Goal: Information Seeking & Learning: Learn about a topic

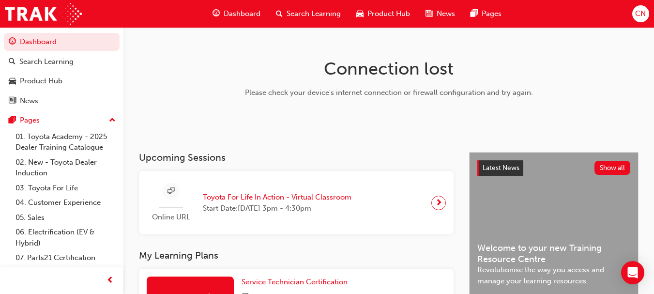
drag, startPoint x: 652, startPoint y: 40, endPoint x: 649, endPoint y: 66, distance: 26.3
click at [649, 66] on div "Connection lost Please check your device's internet connection or firewall conf…" at bounding box center [388, 89] width 530 height 125
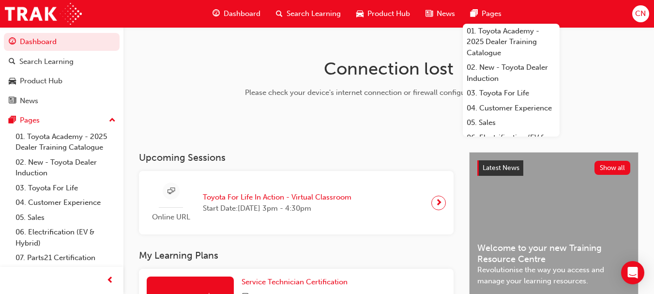
click at [249, 15] on span "Dashboard" at bounding box center [242, 13] width 37 height 11
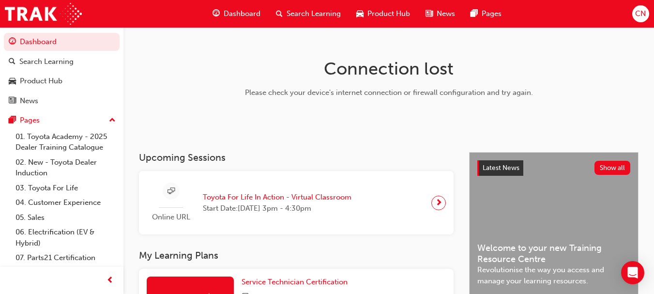
click at [229, 10] on span "Dashboard" at bounding box center [242, 13] width 37 height 11
click at [35, 12] on img at bounding box center [43, 14] width 77 height 22
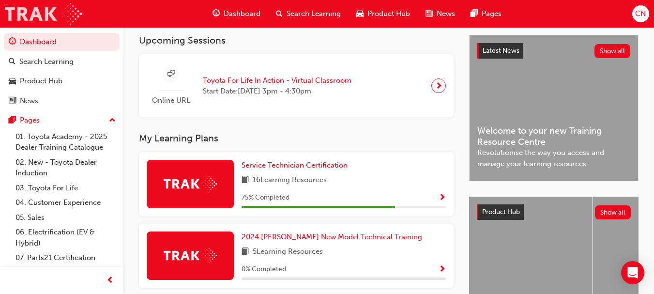
scroll to position [219, 0]
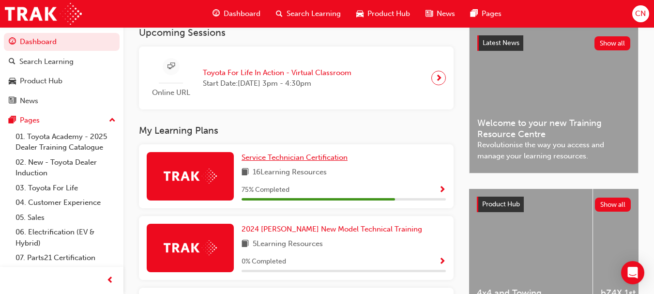
click at [330, 162] on span "Service Technician Certification" at bounding box center [294, 157] width 106 height 9
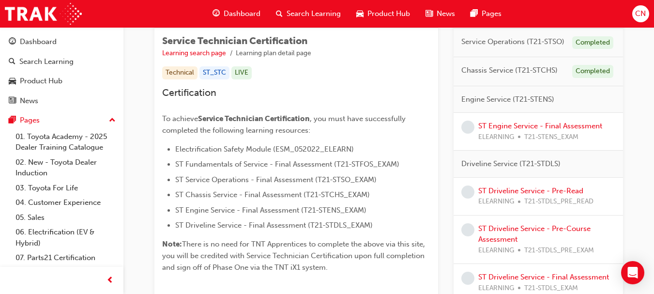
scroll to position [168, 0]
click at [520, 122] on div "ST Engine Service - Final Assessment ELEARNING T21-STENS_EXAM" at bounding box center [540, 130] width 124 height 22
click at [520, 122] on link "ST Engine Service - Final Assessment" at bounding box center [540, 124] width 124 height 9
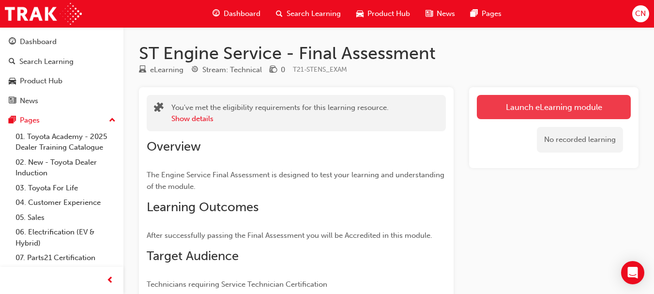
click at [540, 104] on link "Launch eLearning module" at bounding box center [554, 107] width 154 height 24
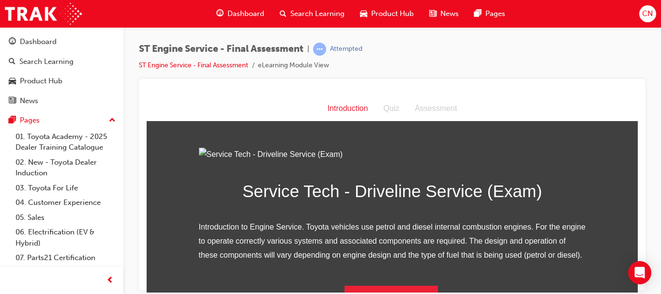
drag, startPoint x: 629, startPoint y: 105, endPoint x: 611, endPoint y: 104, distance: 18.0
click at [611, 104] on div "Introduction Quiz Assessment" at bounding box center [392, 108] width 491 height 25
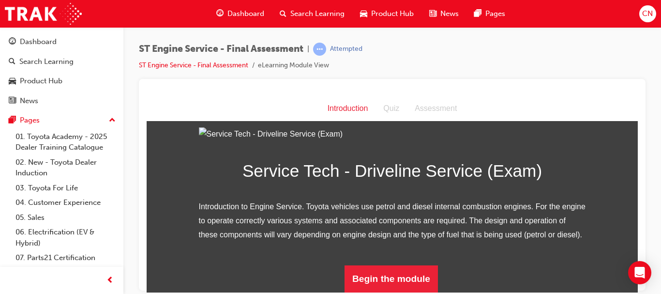
drag, startPoint x: 632, startPoint y: 113, endPoint x: 798, endPoint y: 298, distance: 248.0
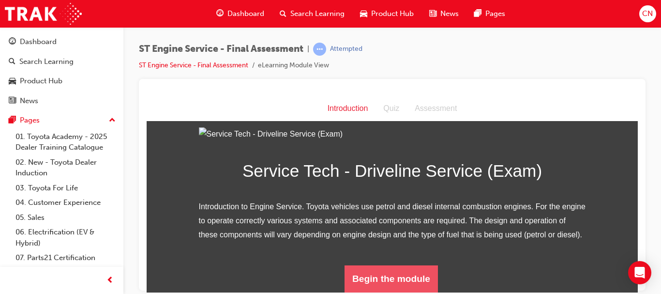
click at [401, 286] on button "Begin the module" at bounding box center [390, 278] width 93 height 27
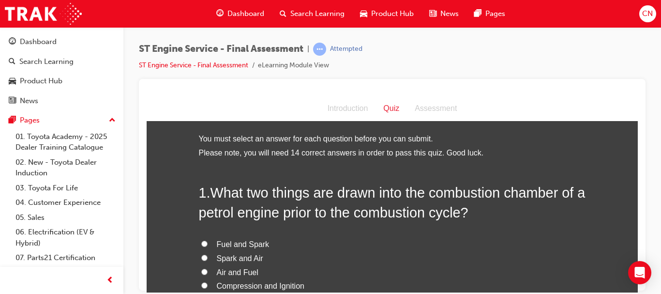
scroll to position [121, 0]
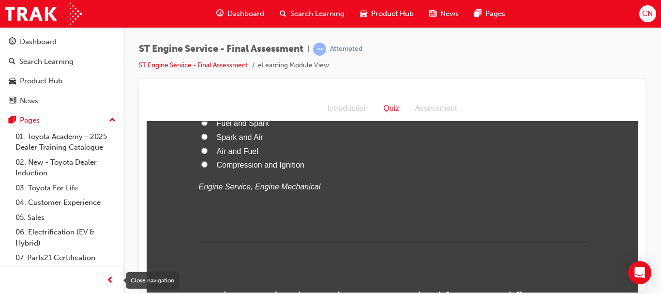
click at [106, 276] on span "prev-icon" at bounding box center [109, 280] width 7 height 12
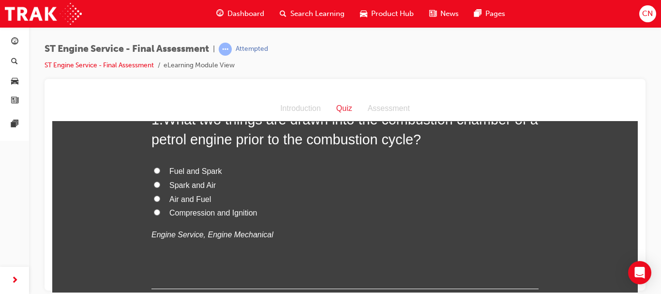
scroll to position [38, 0]
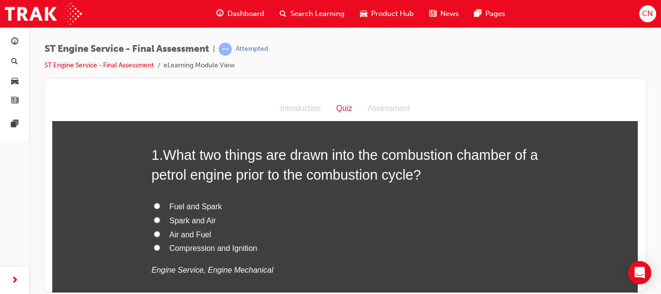
click at [185, 236] on span "Air and Fuel" at bounding box center [190, 234] width 42 height 8
click at [160, 236] on input "Air and Fuel" at bounding box center [157, 233] width 6 height 6
radio input "true"
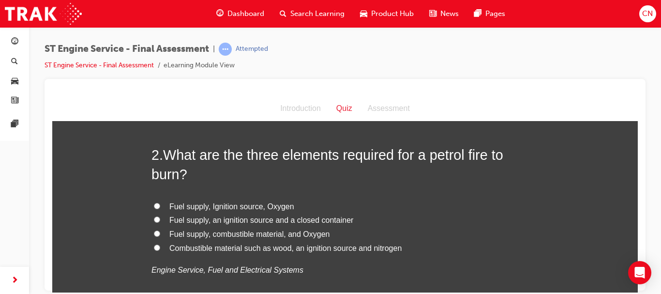
scroll to position [264, 0]
click at [253, 205] on span "Fuel supply, Ignition source, Oxygen" at bounding box center [231, 205] width 125 height 8
click at [160, 205] on input "Fuel supply, Ignition source, Oxygen" at bounding box center [157, 205] width 6 height 6
radio input "true"
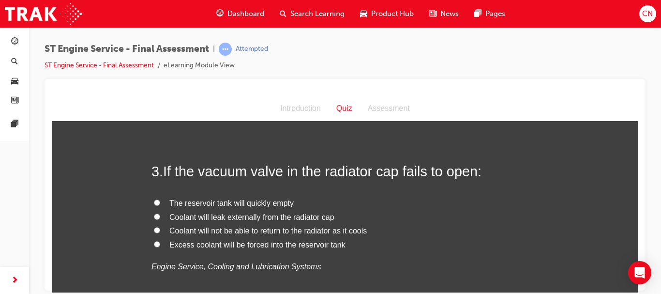
scroll to position [474, 0]
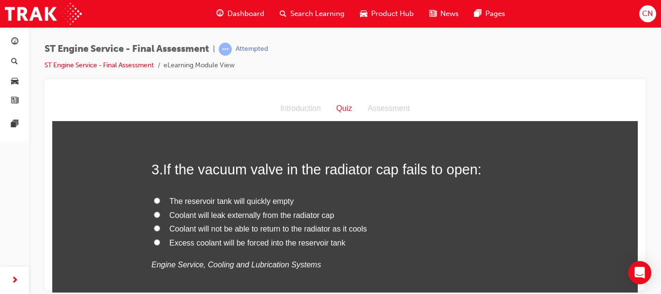
click at [301, 211] on span "Coolant will leak externally from the radiator cap" at bounding box center [251, 214] width 165 height 8
click at [160, 211] on input "Coolant will leak externally from the radiator cap" at bounding box center [157, 214] width 6 height 6
radio input "true"
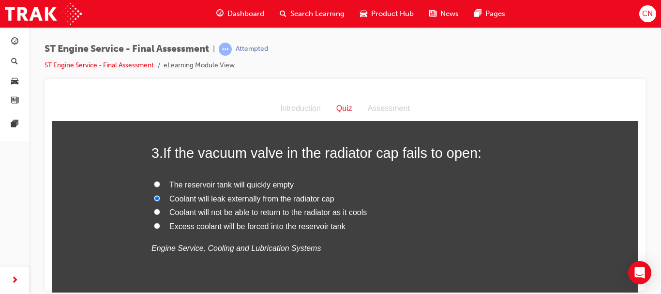
scroll to position [492, 0]
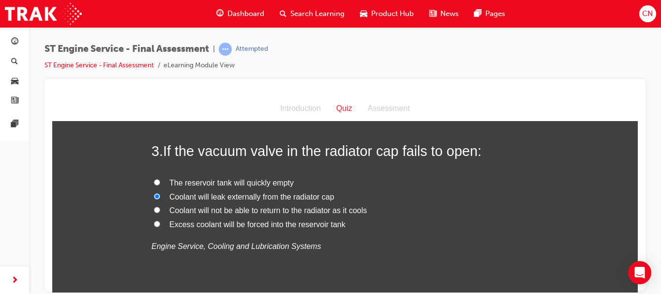
click at [327, 223] on span "Excess coolant will be forced into the reservoir tank" at bounding box center [257, 224] width 176 height 8
click at [160, 223] on input "Excess coolant will be forced into the reservoir tank" at bounding box center [157, 223] width 6 height 6
radio input "true"
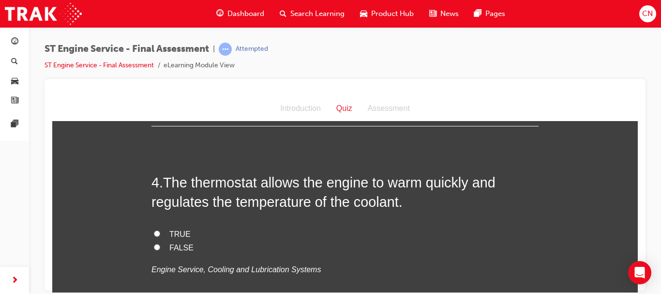
scroll to position [669, 0]
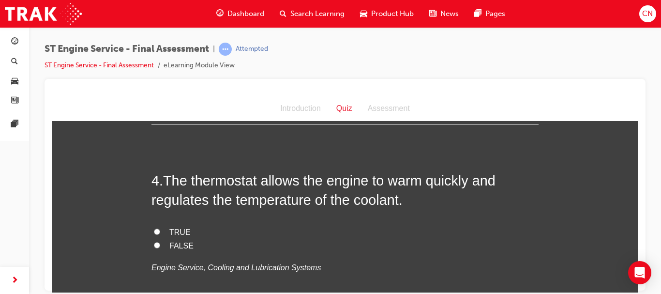
click at [171, 232] on span "TRUE" at bounding box center [179, 231] width 21 height 8
click at [160, 232] on input "TRUE" at bounding box center [157, 231] width 6 height 6
radio input "true"
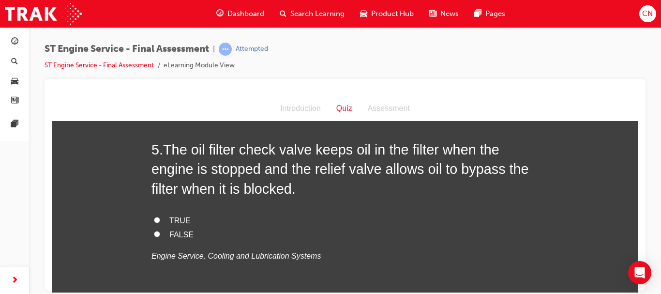
scroll to position [897, 0]
click at [156, 218] on input "TRUE" at bounding box center [157, 219] width 6 height 6
radio input "true"
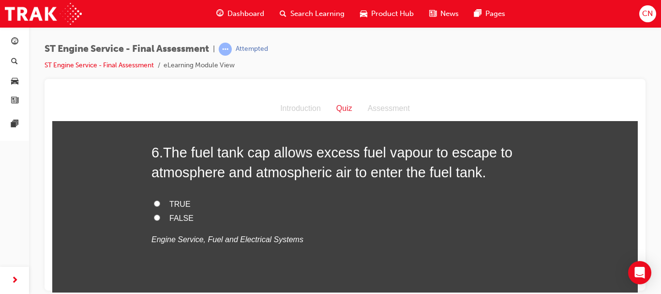
scroll to position [1110, 0]
click at [156, 218] on input "FALSE" at bounding box center [157, 218] width 6 height 6
radio input "true"
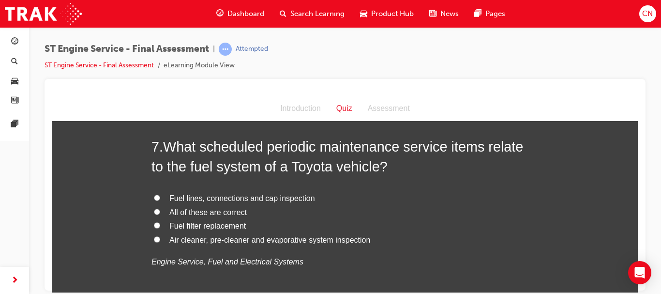
scroll to position [1312, 0]
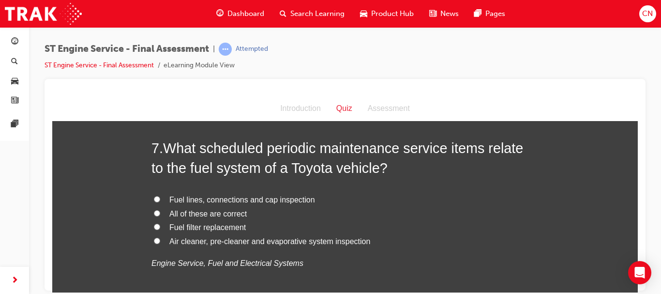
click at [194, 213] on span "All of these are correct" at bounding box center [207, 213] width 77 height 8
click at [160, 213] on input "All of these are correct" at bounding box center [157, 212] width 6 height 6
radio input "true"
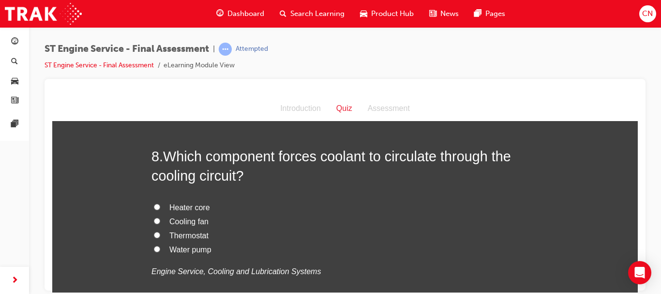
scroll to position [1527, 0]
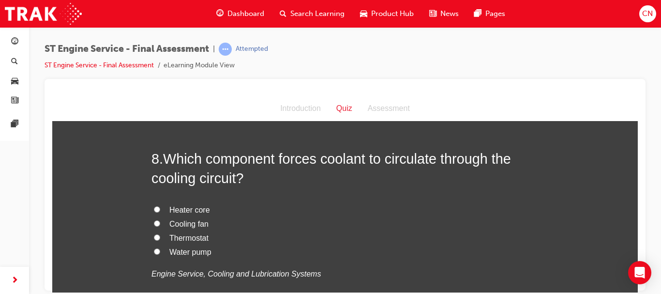
click at [183, 250] on span "Water pump" at bounding box center [190, 251] width 42 height 8
click at [160, 250] on input "Water pump" at bounding box center [157, 251] width 6 height 6
radio input "true"
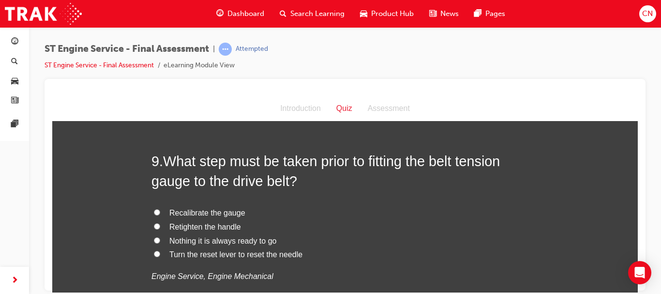
scroll to position [1750, 0]
click at [267, 251] on span "Turn the reset lever to reset the needle" at bounding box center [235, 253] width 133 height 8
click at [160, 251] on input "Turn the reset lever to reset the needle" at bounding box center [157, 253] width 6 height 6
radio input "true"
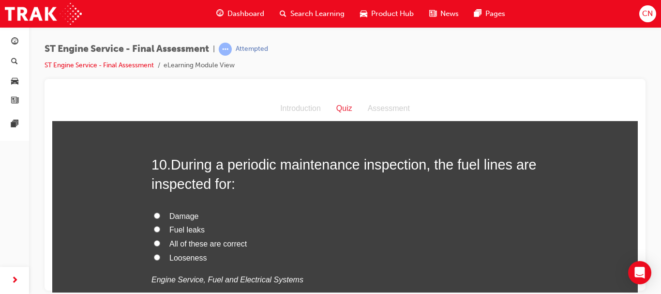
scroll to position [1972, 0]
click at [197, 248] on label "All of these are correct" at bounding box center [344, 243] width 387 height 14
click at [160, 245] on input "All of these are correct" at bounding box center [157, 242] width 6 height 6
radio input "true"
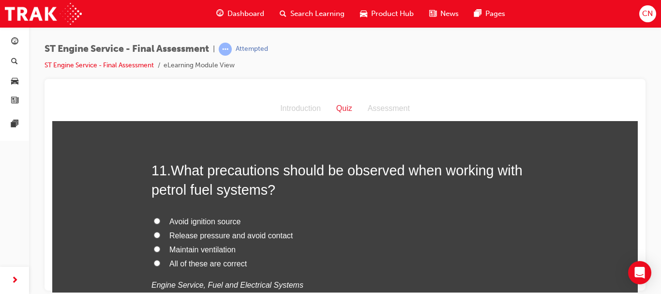
scroll to position [2195, 0]
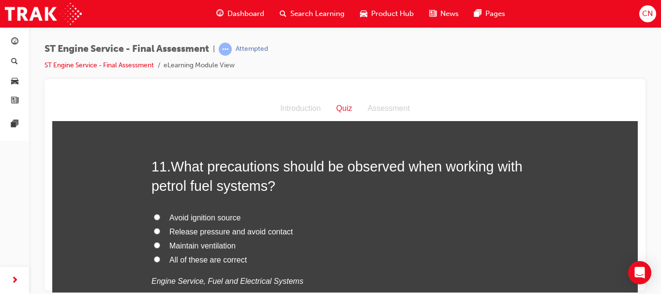
click at [218, 260] on span "All of these are correct" at bounding box center [207, 259] width 77 height 8
click at [160, 260] on input "All of these are correct" at bounding box center [157, 258] width 6 height 6
radio input "true"
drag, startPoint x: 218, startPoint y: 260, endPoint x: 292, endPoint y: 249, distance: 75.3
click at [292, 249] on div "Avoid ignition source Release pressure and avoid contact Maintain ventilation A…" at bounding box center [344, 248] width 387 height 77
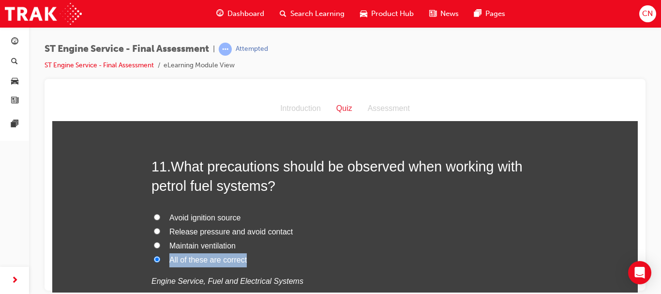
click at [292, 249] on label "Maintain ventilation" at bounding box center [344, 246] width 387 height 14
click at [160, 248] on input "Maintain ventilation" at bounding box center [157, 244] width 6 height 6
radio input "true"
click at [236, 259] on span "All of these are correct" at bounding box center [207, 259] width 77 height 8
click at [160, 259] on input "All of these are correct" at bounding box center [157, 258] width 6 height 6
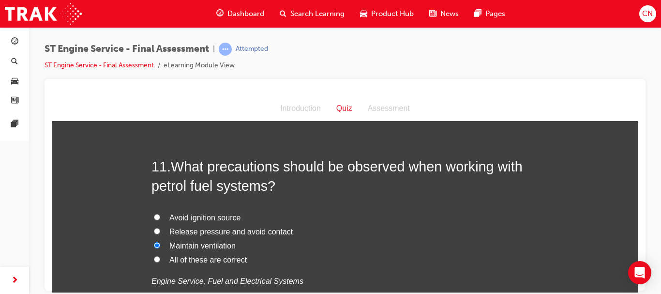
radio input "true"
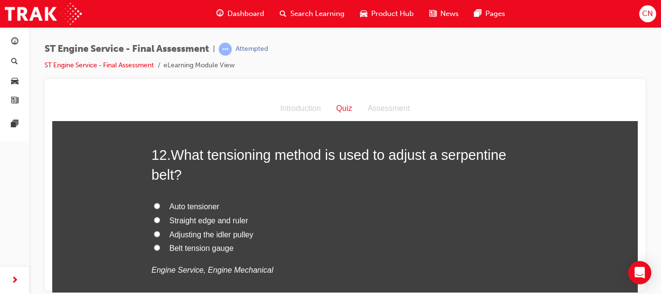
scroll to position [2434, 0]
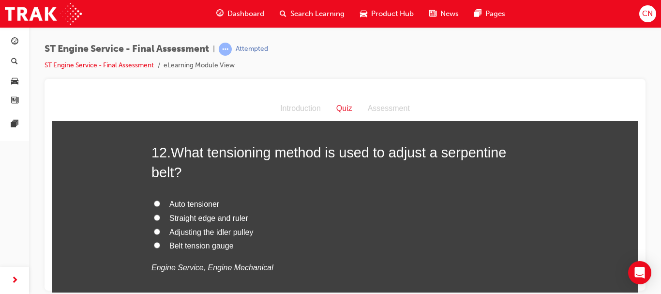
click at [205, 245] on span "Belt tension gauge" at bounding box center [201, 245] width 64 height 8
click at [160, 245] on input "Belt tension gauge" at bounding box center [157, 244] width 6 height 6
radio input "true"
click at [197, 235] on span "Adjusting the idler pulley" at bounding box center [211, 231] width 84 height 8
click at [160, 234] on input "Adjusting the idler pulley" at bounding box center [157, 231] width 6 height 6
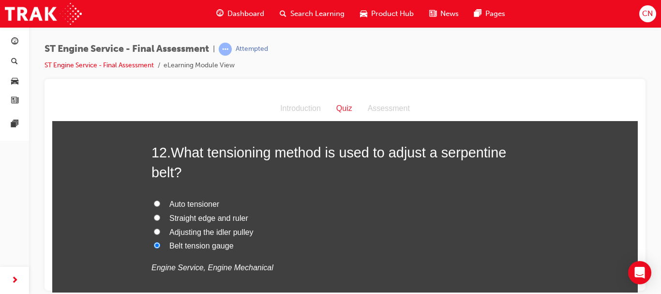
radio input "true"
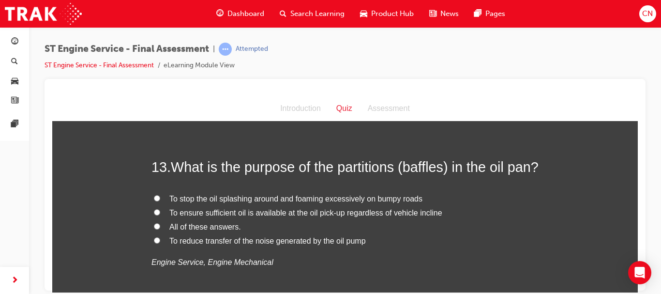
scroll to position [2646, 0]
click at [225, 230] on span "All of these answers." at bounding box center [205, 226] width 72 height 8
click at [160, 228] on input "All of these answers." at bounding box center [157, 225] width 6 height 6
radio input "true"
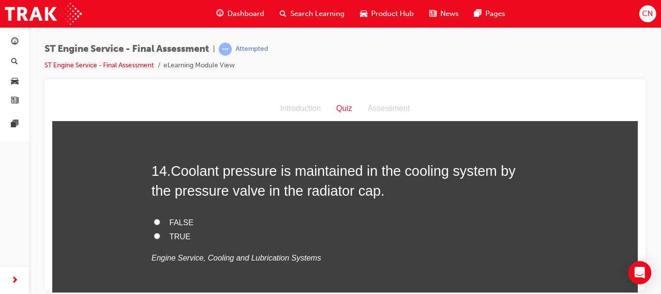
scroll to position [2848, 0]
click at [169, 239] on span "TRUE" at bounding box center [179, 235] width 21 height 8
click at [160, 238] on input "TRUE" at bounding box center [157, 234] width 6 height 6
radio input "true"
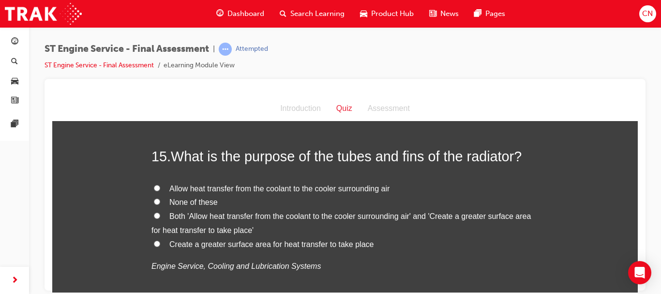
scroll to position [3059, 0]
click at [202, 233] on span "Both 'Allow heat transfer from the coolant to the cooler surrounding air' and '…" at bounding box center [340, 222] width 379 height 22
click at [160, 218] on input "Both 'Allow heat transfer from the coolant to the cooler surrounding air' and '…" at bounding box center [157, 214] width 6 height 6
radio input "true"
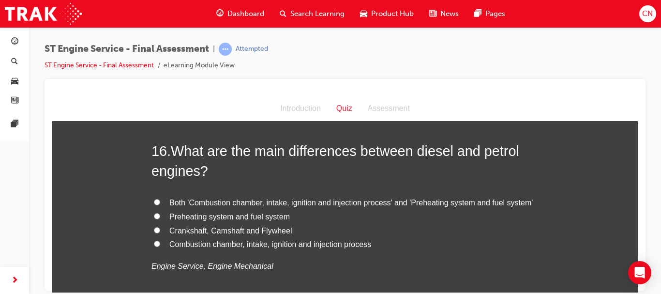
scroll to position [3285, 0]
click at [224, 205] on span "Both 'Combustion chamber, intake, ignition and injection process' and 'Preheati…" at bounding box center [350, 201] width 363 height 8
click at [160, 204] on input "Both 'Combustion chamber, intake, ignition and injection process' and 'Preheati…" at bounding box center [157, 200] width 6 height 6
radio input "true"
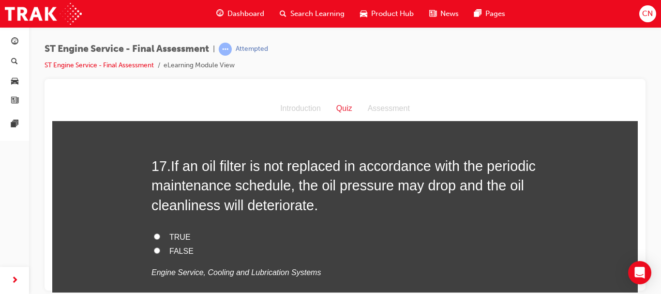
scroll to position [3506, 0]
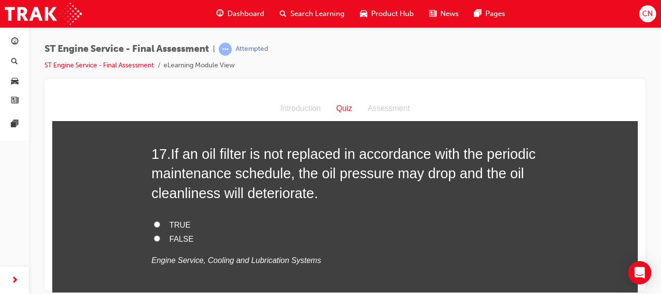
click at [174, 228] on span "TRUE" at bounding box center [179, 224] width 21 height 8
click at [160, 227] on input "TRUE" at bounding box center [157, 224] width 6 height 6
radio input "true"
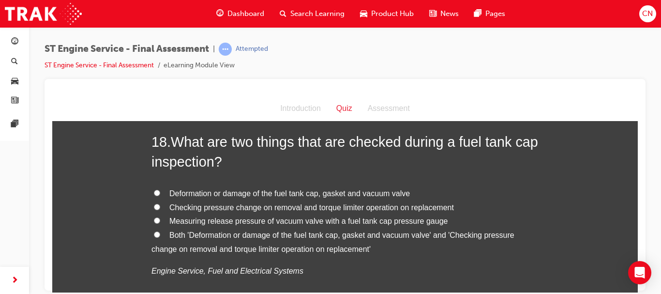
scroll to position [3736, 0]
click at [183, 252] on span "Both 'Deformation or damage of the fuel tank cap, gasket and vacuum valve' and …" at bounding box center [332, 241] width 363 height 22
click at [160, 237] on input "Both 'Deformation or damage of the fuel tank cap, gasket and vacuum valve' and …" at bounding box center [157, 233] width 6 height 6
radio input "true"
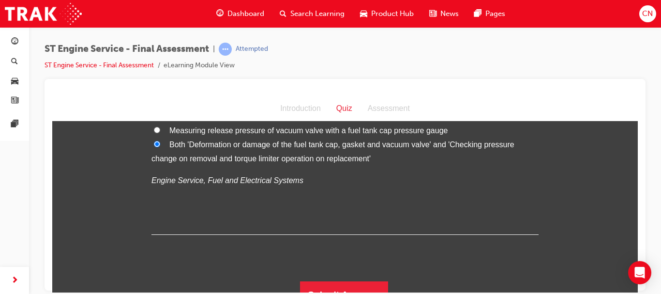
scroll to position [3861, 0]
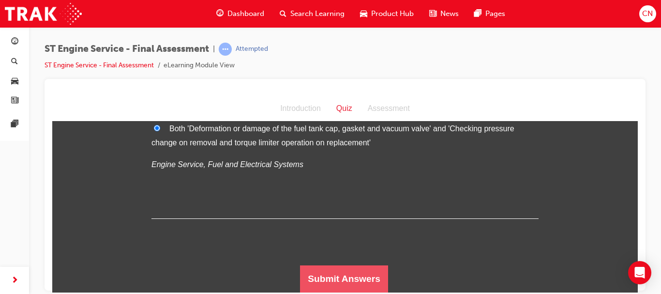
click at [328, 287] on button "Submit Answers" at bounding box center [344, 278] width 88 height 27
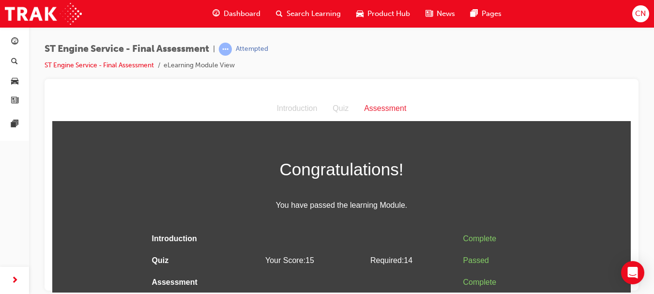
scroll to position [0, 0]
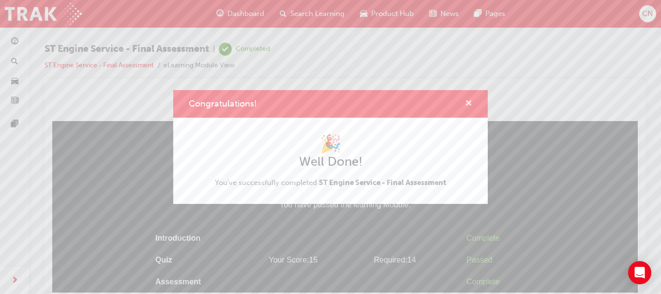
click at [471, 101] on span "cross-icon" at bounding box center [468, 104] width 7 height 9
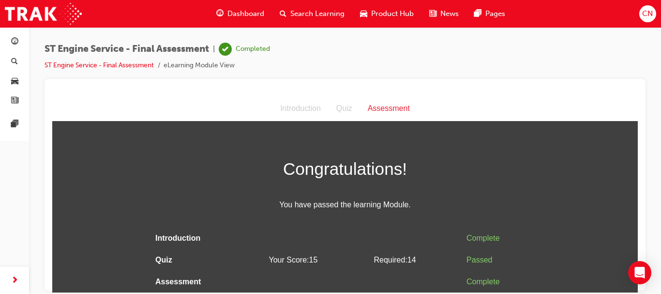
click at [647, 19] on span "CN" at bounding box center [647, 13] width 11 height 11
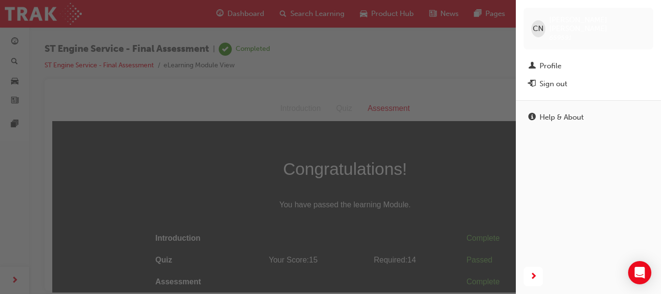
click at [415, 40] on div "button" at bounding box center [258, 147] width 516 height 294
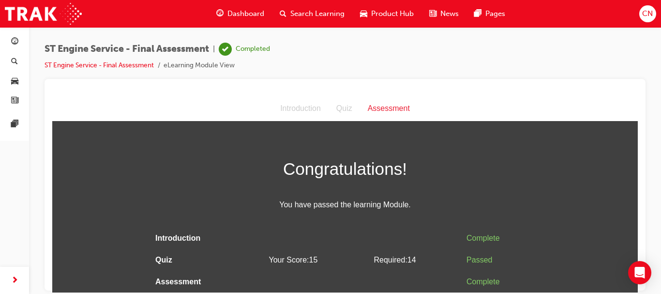
click at [246, 16] on span "Dashboard" at bounding box center [245, 13] width 37 height 11
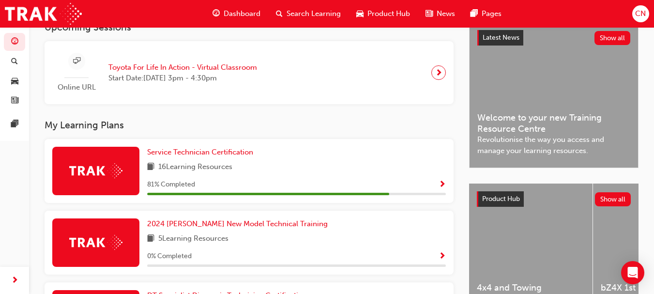
scroll to position [225, 0]
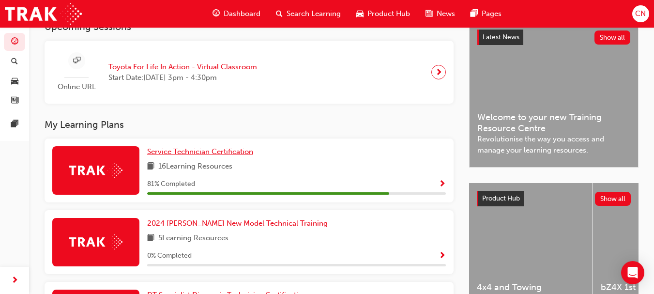
click at [220, 156] on span "Service Technician Certification" at bounding box center [200, 151] width 106 height 9
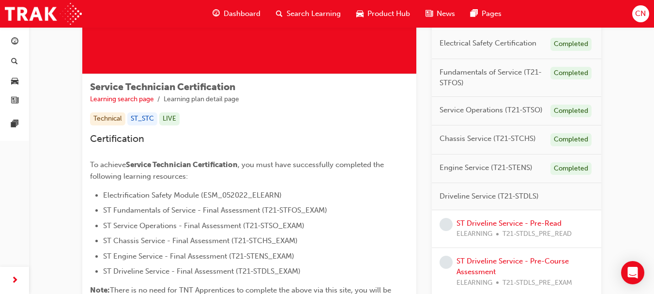
scroll to position [232, 0]
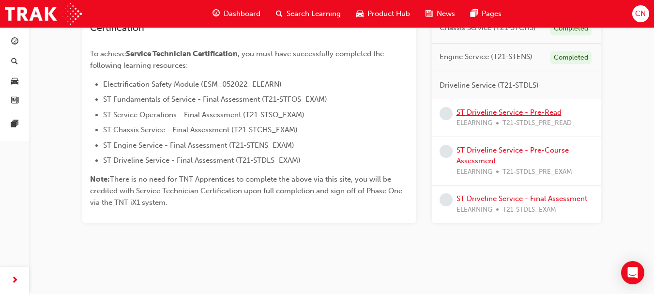
click at [483, 109] on link "ST Driveline Service - Pre-Read" at bounding box center [508, 112] width 105 height 9
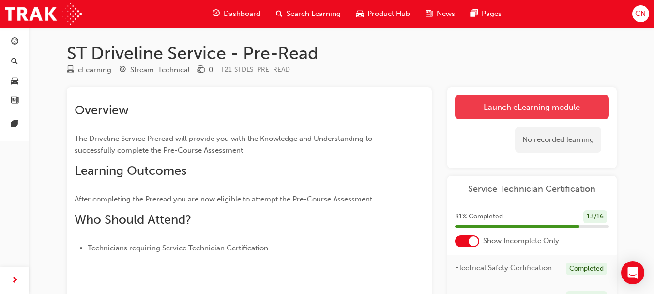
click at [480, 116] on link "Launch eLearning module" at bounding box center [532, 107] width 154 height 24
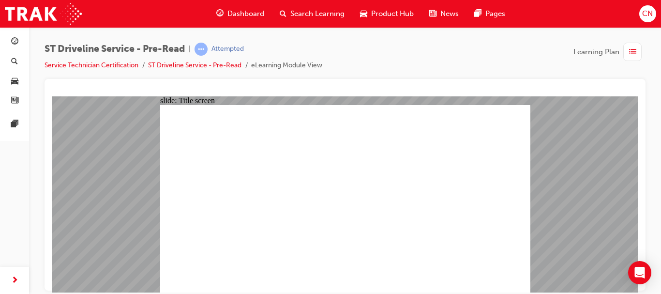
click at [644, 103] on div at bounding box center [345, 184] width 601 height 211
click at [627, 56] on div "button" at bounding box center [632, 52] width 18 height 18
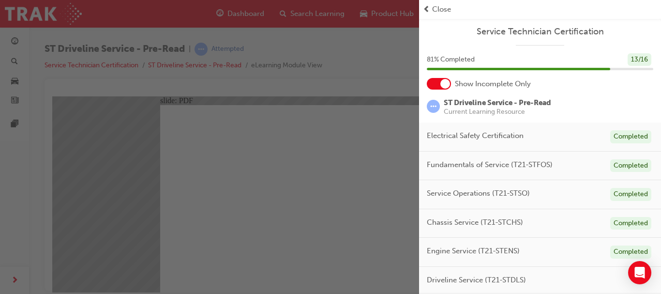
click at [433, 15] on span "Close" at bounding box center [441, 9] width 19 height 11
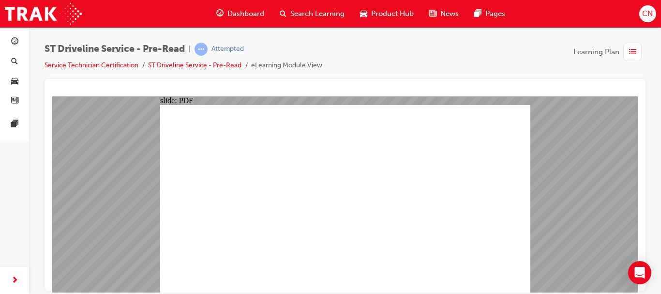
click at [227, 17] on span "Dashboard" at bounding box center [245, 13] width 37 height 11
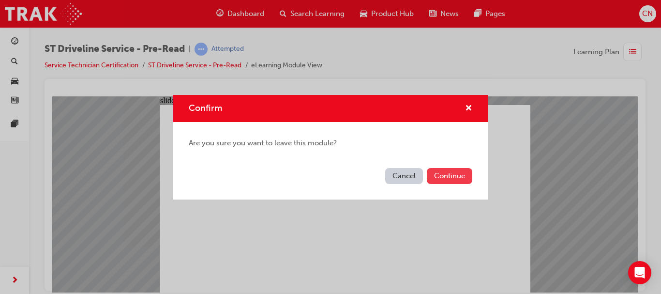
click at [442, 173] on button "Continue" at bounding box center [449, 176] width 45 height 16
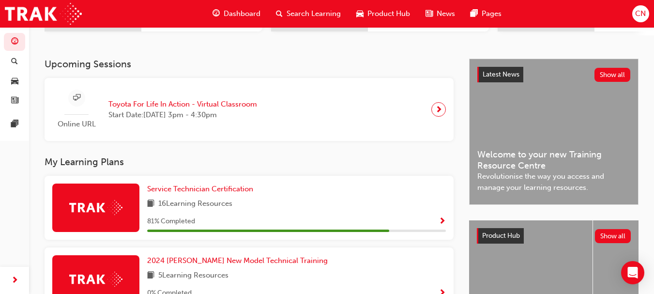
scroll to position [189, 0]
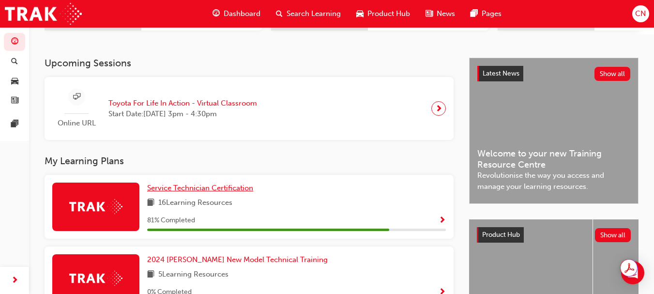
click at [209, 192] on span "Service Technician Certification" at bounding box center [200, 187] width 106 height 9
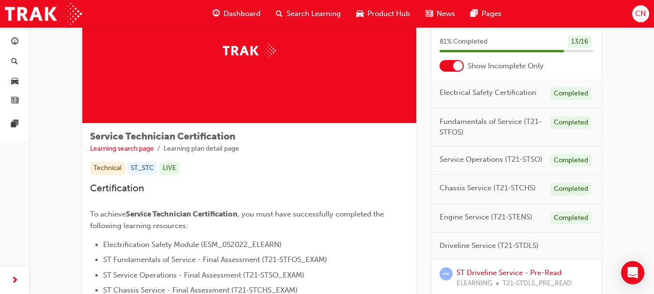
scroll to position [69, 0]
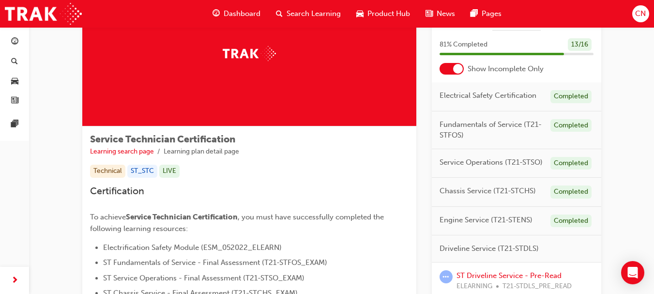
click at [507, 96] on span "Electrical Safety Certification" at bounding box center [487, 95] width 97 height 11
click at [567, 97] on div "Completed" at bounding box center [570, 96] width 41 height 13
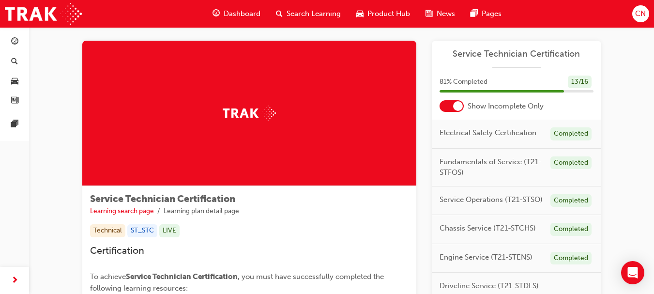
scroll to position [9, 0]
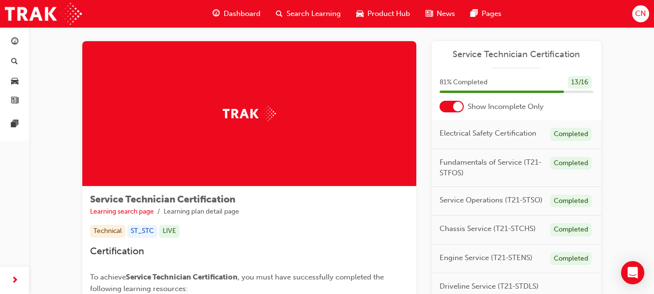
click at [500, 166] on span "Fundamentals of Service (T21-STFOS)" at bounding box center [490, 168] width 103 height 22
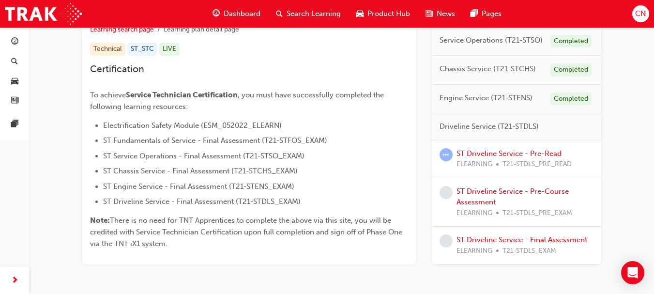
scroll to position [189, 0]
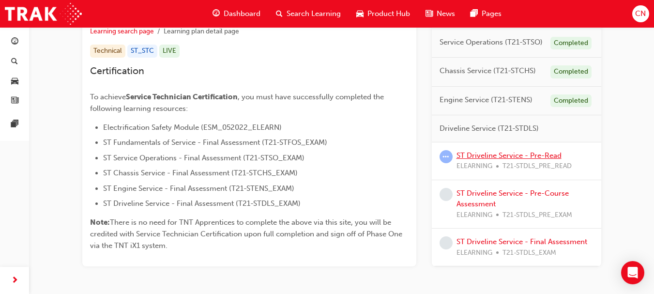
click at [536, 153] on link "ST Driveline Service - Pre-Read" at bounding box center [508, 155] width 105 height 9
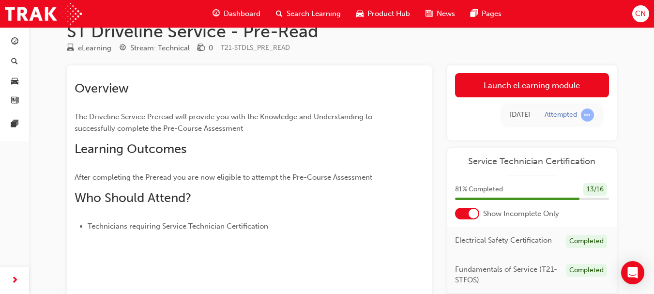
scroll to position [21, 0]
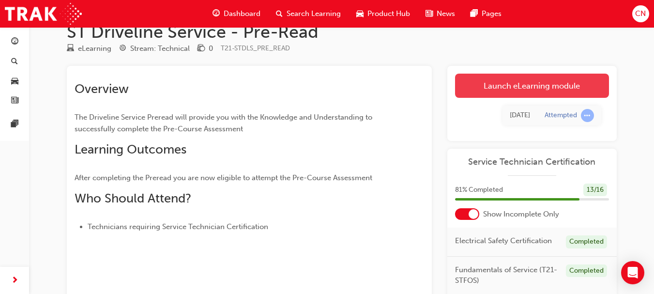
click at [533, 82] on link "Launch eLearning module" at bounding box center [532, 86] width 154 height 24
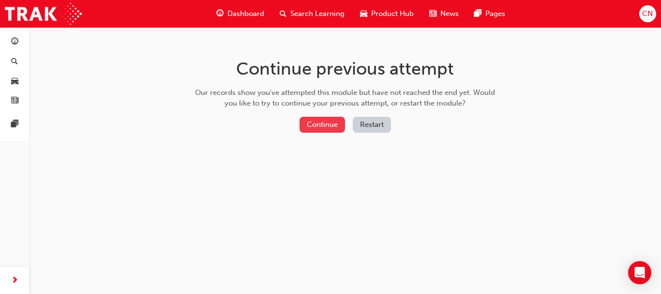
click at [342, 121] on button "Continue" at bounding box center [321, 125] width 45 height 16
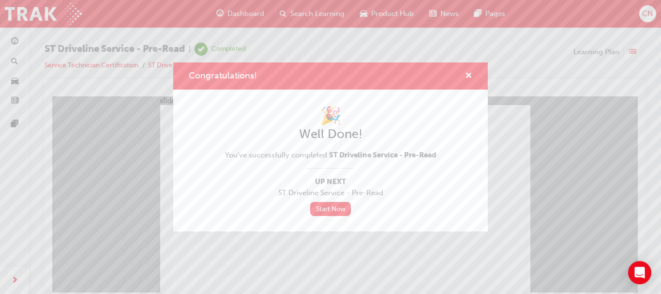
click at [266, 254] on div "Congratulations! 🎉 Well Done! You've successfully completed ST Driveline Servic…" at bounding box center [330, 147] width 661 height 294
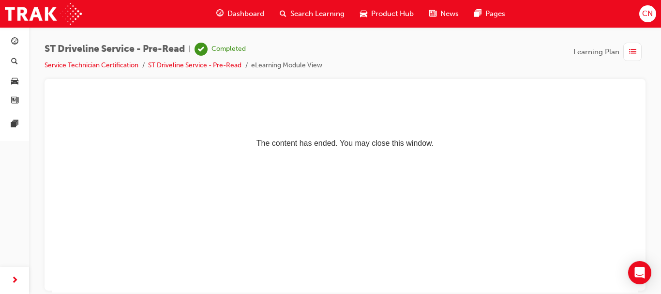
click at [635, 55] on span "list-icon" at bounding box center [632, 52] width 7 height 12
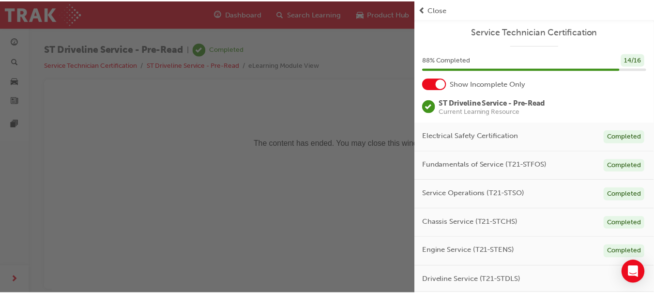
scroll to position [75, 0]
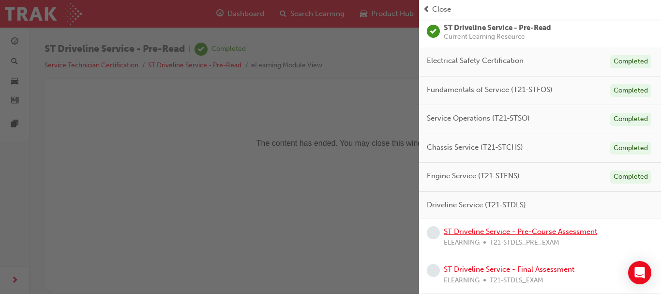
click at [504, 231] on link "ST Driveline Service - Pre-Course Assessment" at bounding box center [520, 231] width 153 height 9
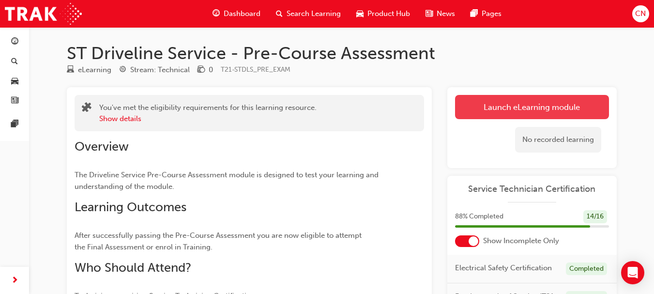
click at [503, 106] on button "Launch eLearning module" at bounding box center [532, 107] width 154 height 24
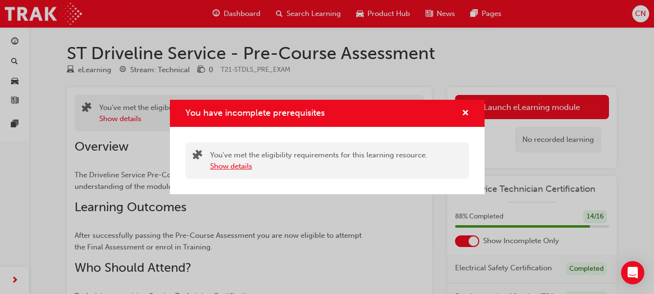
click at [242, 168] on button "Show details" at bounding box center [231, 166] width 42 height 11
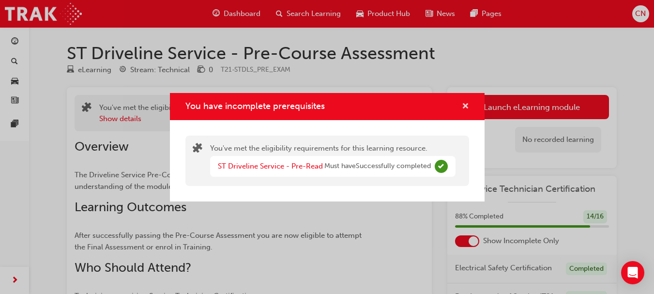
click at [464, 103] on span "cross-icon" at bounding box center [465, 107] width 7 height 9
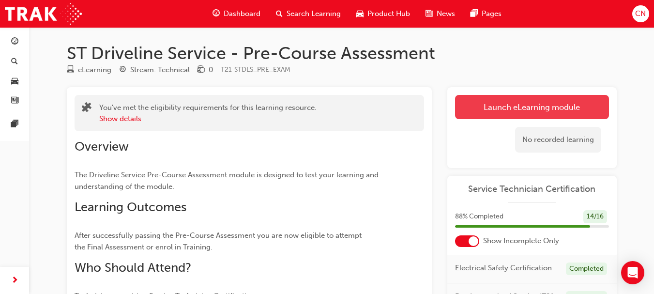
click at [478, 104] on button "Launch eLearning module" at bounding box center [532, 107] width 154 height 24
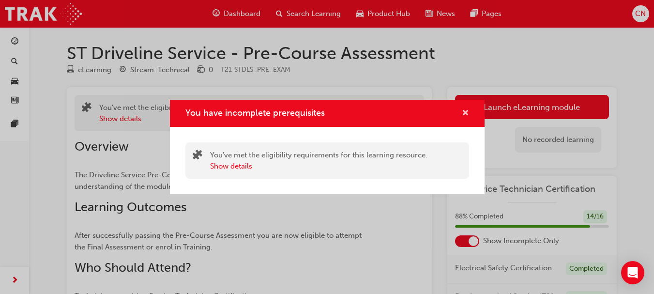
click at [463, 109] on span "cross-icon" at bounding box center [465, 113] width 7 height 9
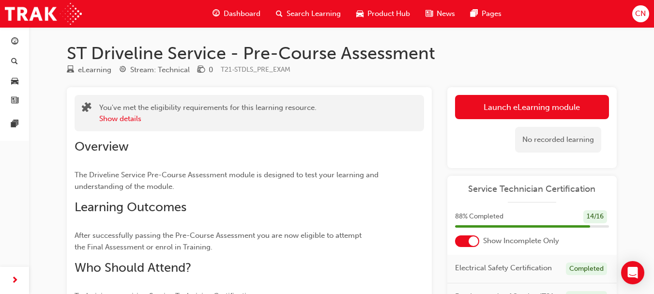
click at [239, 17] on span "Dashboard" at bounding box center [242, 13] width 37 height 11
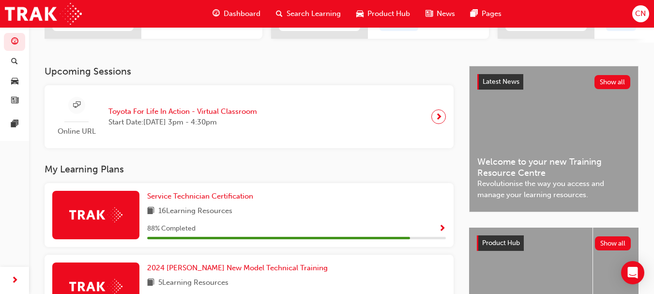
scroll to position [171, 0]
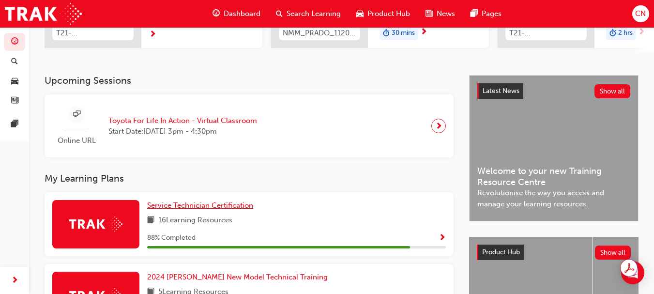
click at [186, 209] on span "Service Technician Certification" at bounding box center [200, 205] width 106 height 9
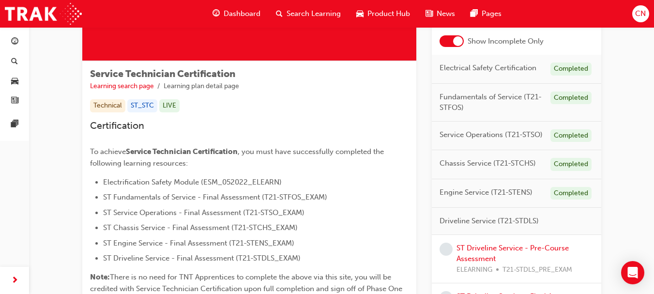
scroll to position [232, 0]
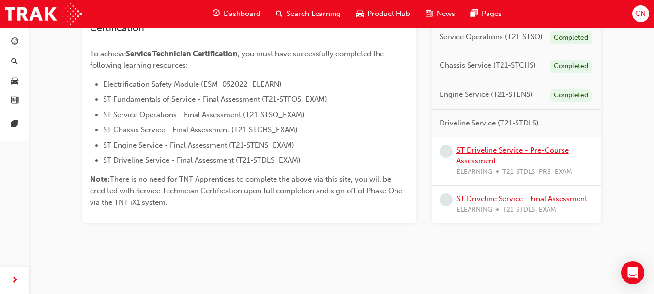
click at [470, 147] on link "ST Driveline Service - Pre-Course Assessment" at bounding box center [512, 156] width 112 height 20
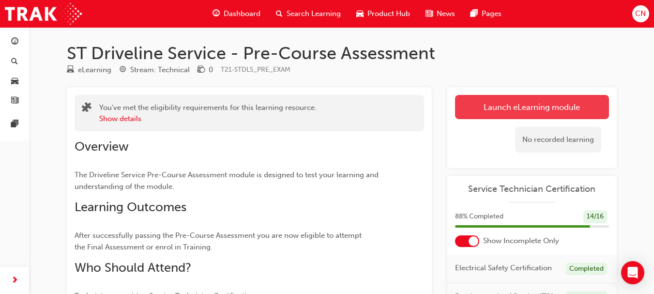
click at [515, 105] on link "Launch eLearning module" at bounding box center [532, 107] width 154 height 24
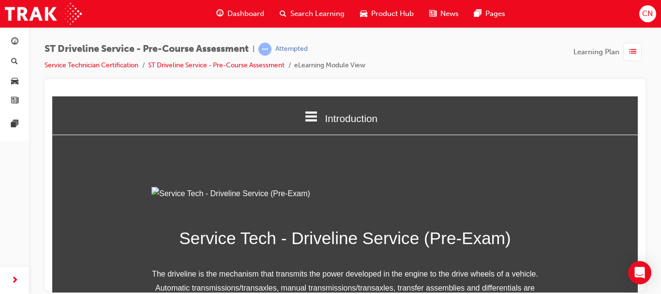
scroll to position [195, 0]
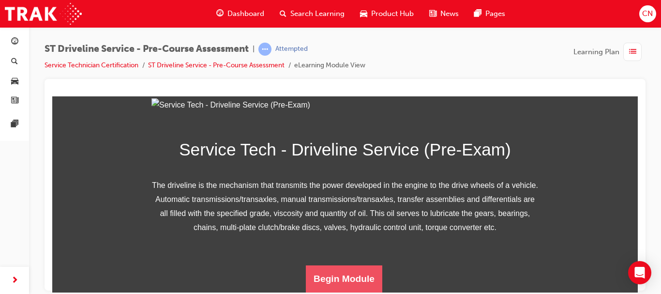
click at [352, 275] on button "Begin Module" at bounding box center [344, 278] width 76 height 27
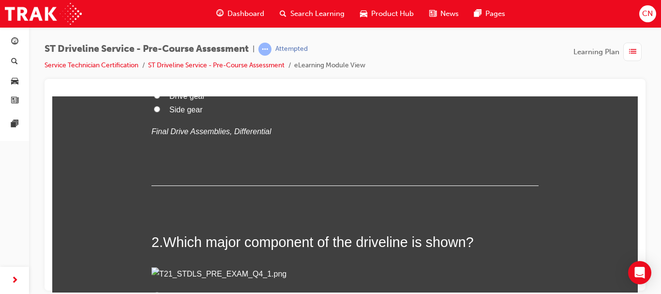
scroll to position [224, 0]
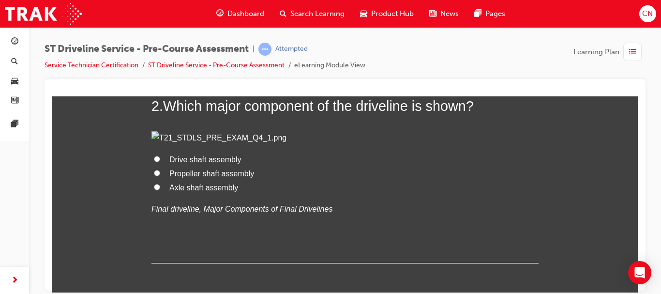
scroll to position [337, 0]
radio input "true"
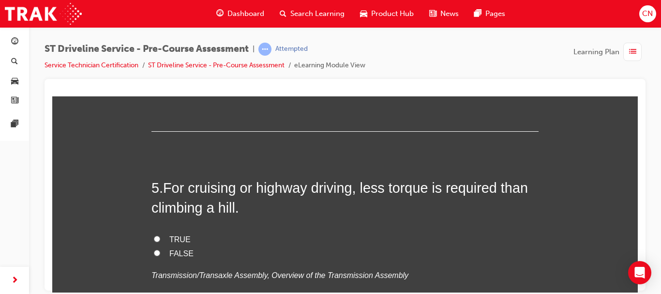
scroll to position [893, 0]
radio input "true"
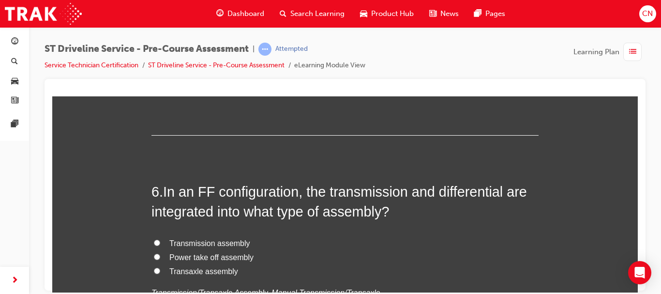
scroll to position [1086, 0]
radio input "true"
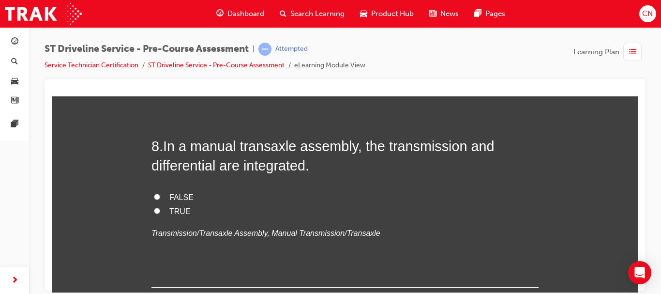
scroll to position [1578, 0]
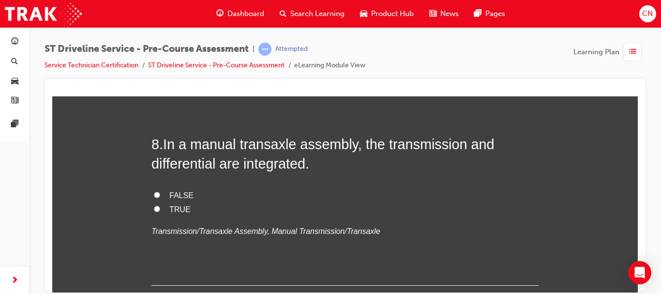
radio input "true"
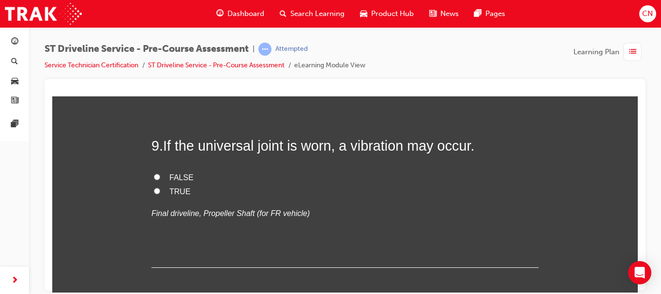
scroll to position [1774, 0]
radio input "true"
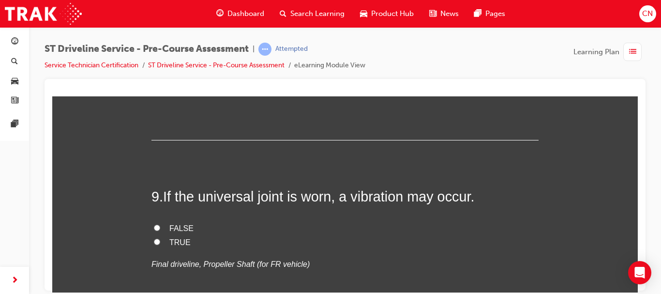
scroll to position [1722, 0]
radio input "true"
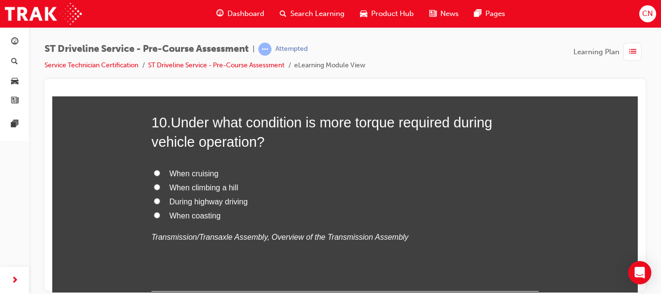
scroll to position [1974, 0]
radio input "true"
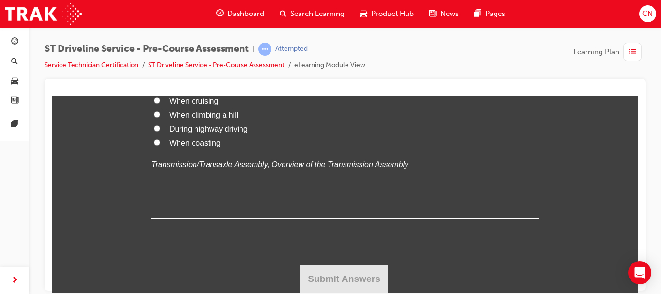
scroll to position [2504, 0]
radio input "true"
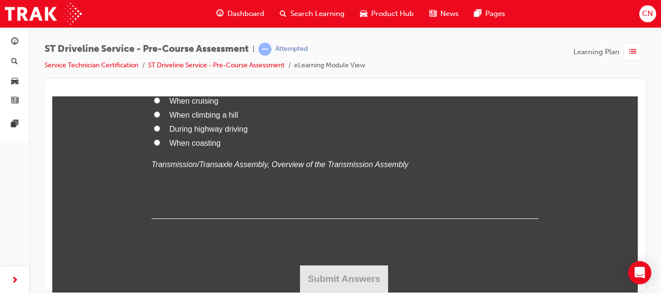
radio input "true"
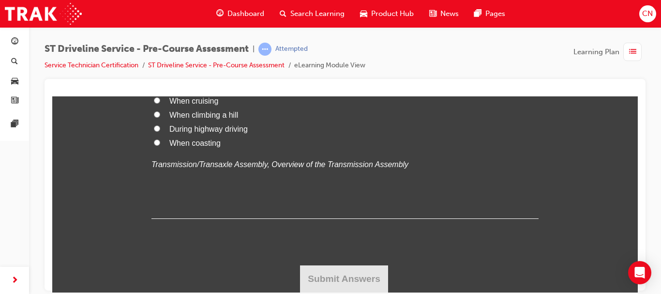
radio input "true"
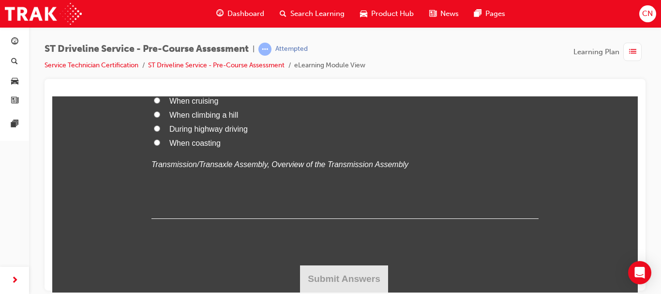
scroll to position [3033, 0]
click at [218, 122] on label "When climbing a hill" at bounding box center [344, 115] width 387 height 14
click at [160, 117] on input "When climbing a hill" at bounding box center [157, 114] width 6 height 6
radio input "true"
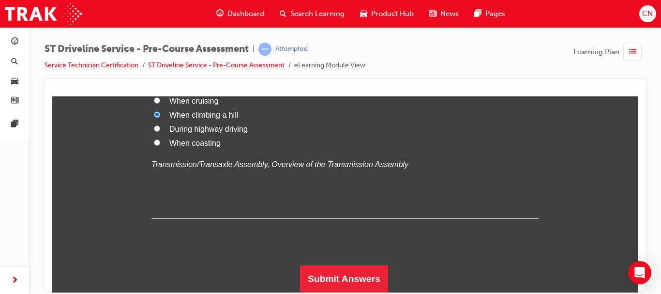
drag, startPoint x: 218, startPoint y: 214, endPoint x: 219, endPoint y: 185, distance: 29.1
click at [219, 185] on div "10 . Under what condition is more torque required during vehicle operation? Whe…" at bounding box center [344, 129] width 387 height 179
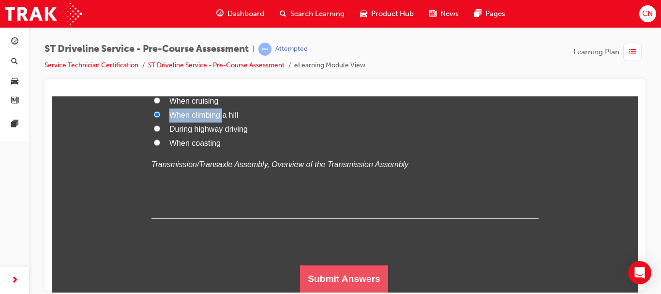
click at [342, 269] on button "Submit Answers" at bounding box center [344, 278] width 88 height 27
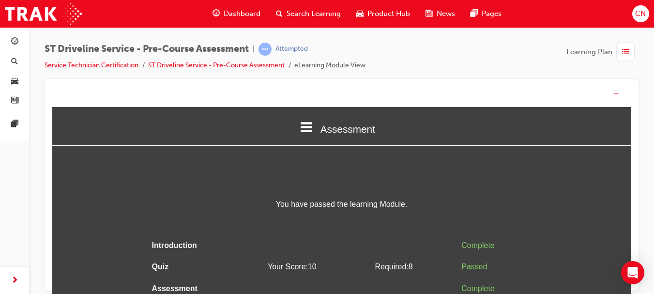
scroll to position [12, 0]
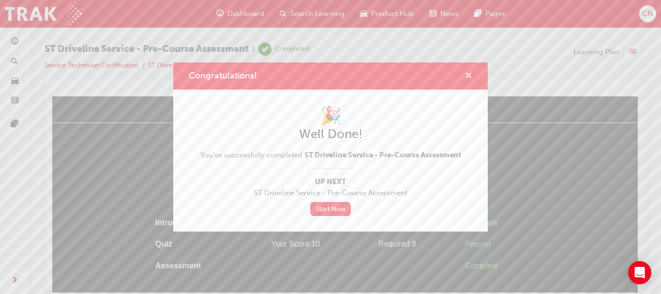
click at [466, 75] on span "cross-icon" at bounding box center [468, 76] width 7 height 9
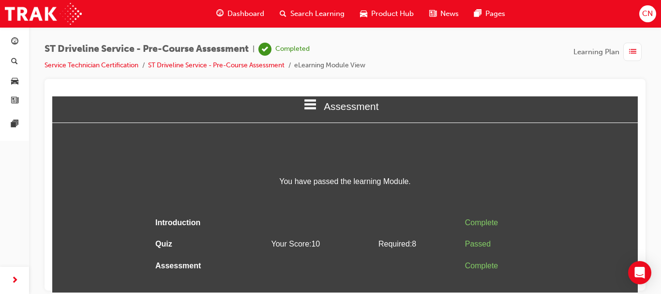
click at [629, 54] on span "list-icon" at bounding box center [632, 52] width 7 height 12
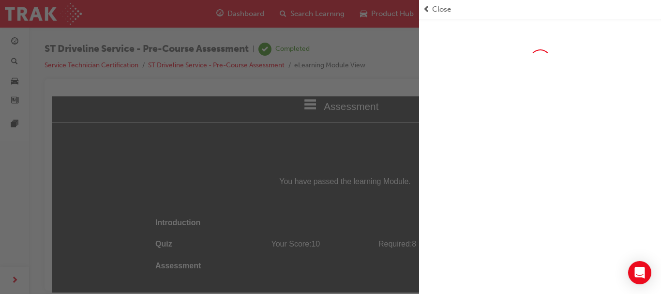
click at [443, 11] on span "Close" at bounding box center [441, 9] width 19 height 11
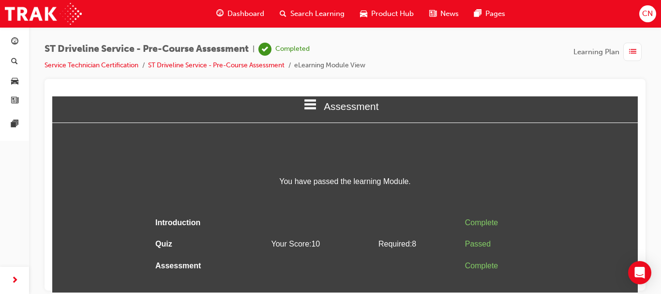
click at [262, 12] on span "Dashboard" at bounding box center [245, 13] width 37 height 11
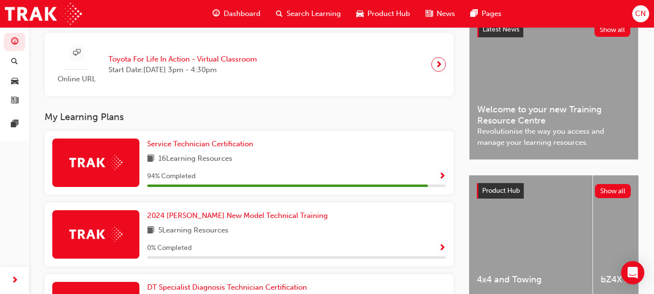
scroll to position [233, 0]
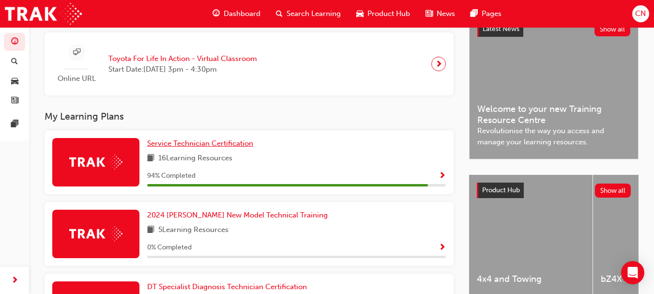
click at [242, 144] on span "Service Technician Certification" at bounding box center [200, 143] width 106 height 9
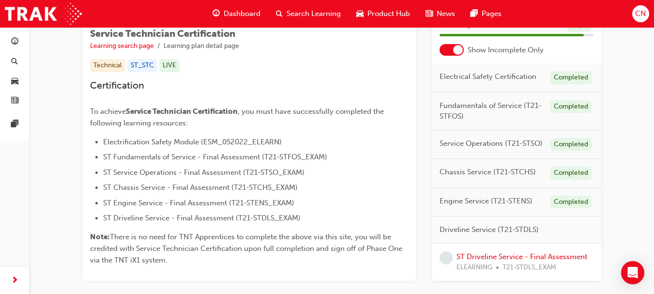
scroll to position [232, 0]
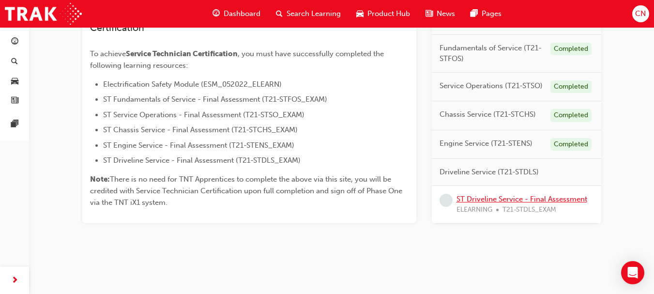
click at [538, 196] on link "ST Driveline Service - Final Assessment" at bounding box center [521, 198] width 131 height 9
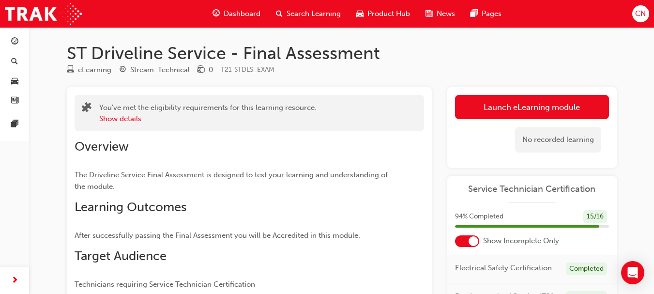
click at [454, 99] on div "Launch eLearning module Learning Plan No recorded learning" at bounding box center [531, 127] width 169 height 81
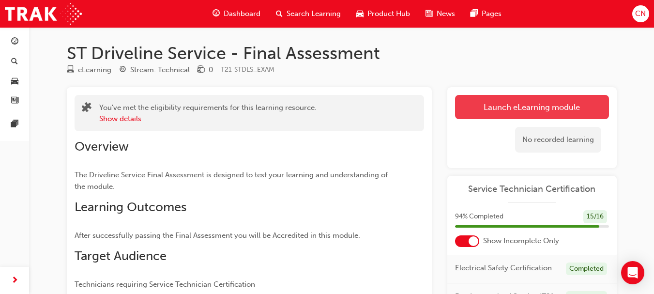
click at [470, 102] on link "Launch eLearning module" at bounding box center [532, 107] width 154 height 24
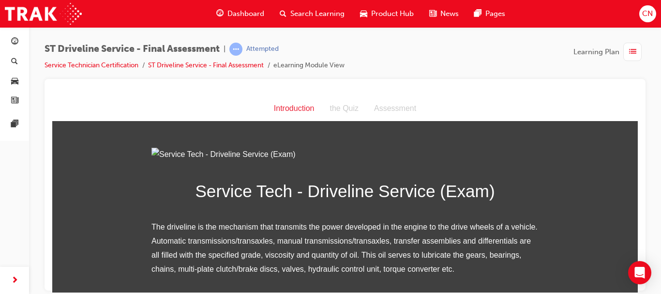
scroll to position [141, 0]
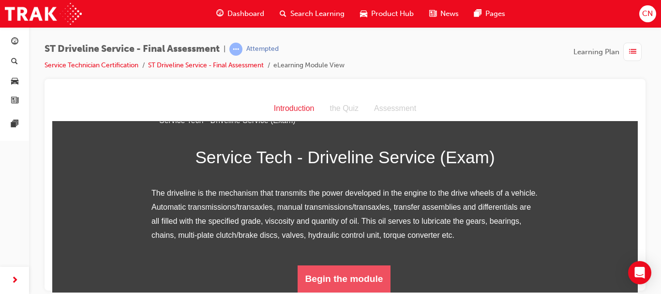
click at [357, 280] on button "Begin the module" at bounding box center [344, 278] width 93 height 27
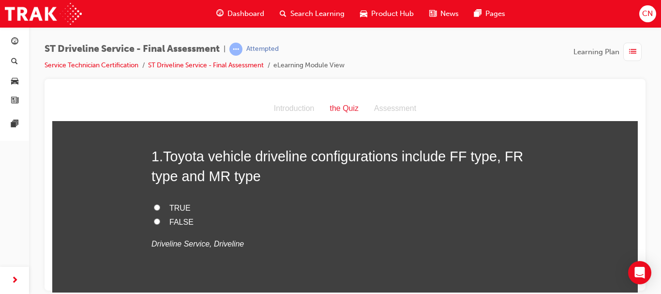
scroll to position [23, 0]
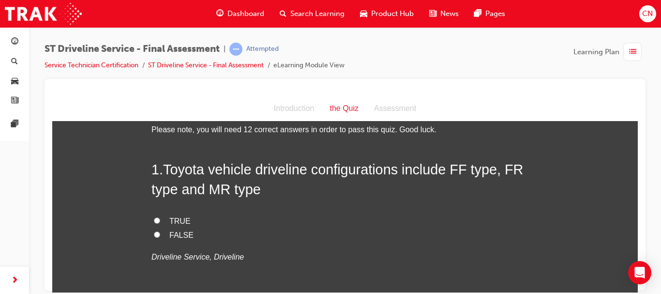
click at [156, 221] on input "TRUE" at bounding box center [157, 220] width 6 height 6
radio input "true"
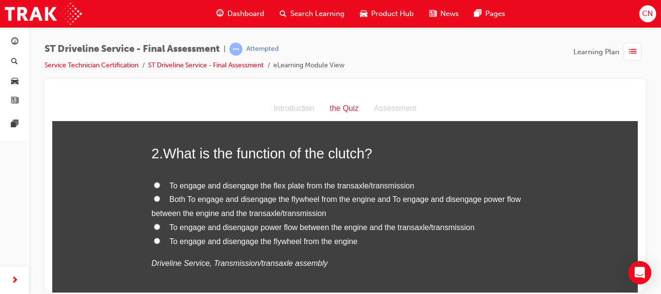
scroll to position [237, 0]
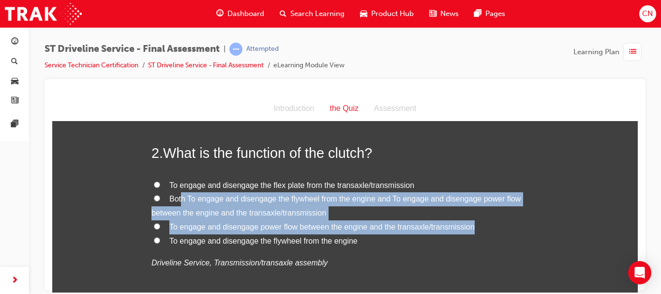
drag, startPoint x: 111, startPoint y: 235, endPoint x: 177, endPoint y: 193, distance: 78.0
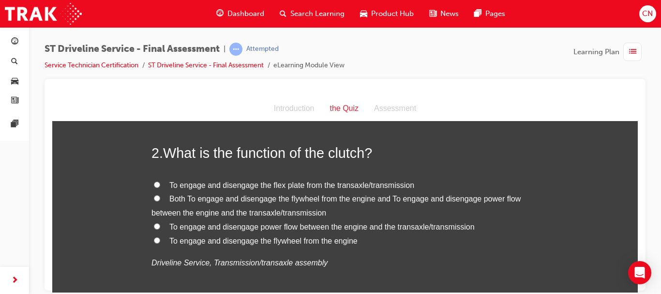
click at [169, 203] on label "Both To engage and disengage the flywheel from the engine and To engage and dis…" at bounding box center [344, 206] width 387 height 28
click at [160, 201] on input "Both To engage and disengage the flywheel from the engine and To engage and dis…" at bounding box center [157, 197] width 6 height 6
radio input "true"
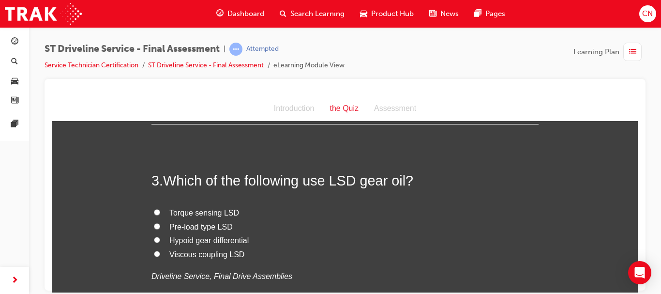
scroll to position [430, 0]
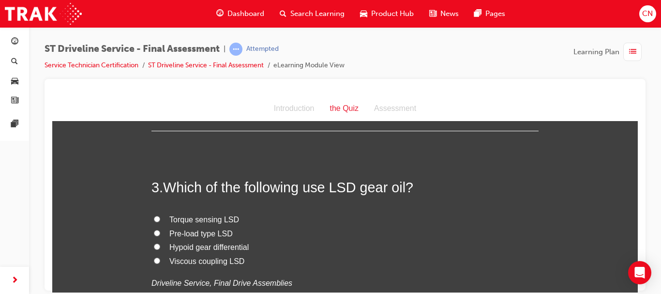
scroll to position [421, 0]
click at [175, 232] on span "Pre-load type LSD" at bounding box center [200, 234] width 63 height 8
click at [160, 232] on input "Pre-load type LSD" at bounding box center [157, 233] width 6 height 6
radio input "true"
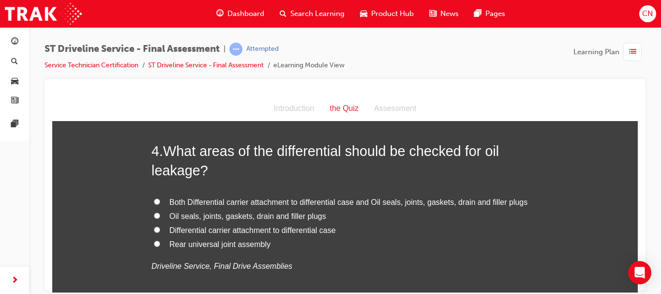
scroll to position [665, 0]
click at [179, 198] on span "Both Differential carrier attachment to differential case and Oil seals, joints…" at bounding box center [348, 201] width 358 height 8
click at [160, 198] on input "Both Differential carrier attachment to differential case and Oil seals, joints…" at bounding box center [157, 200] width 6 height 6
radio input "true"
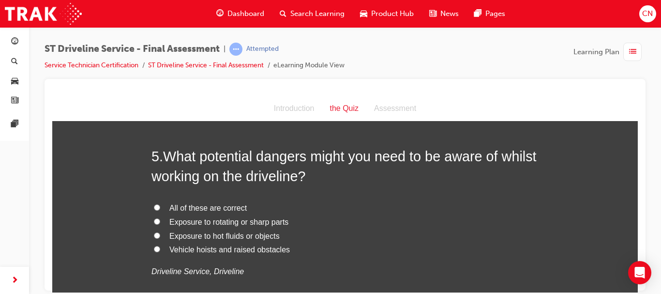
scroll to position [885, 0]
click at [231, 211] on span "All of these are correct" at bounding box center [207, 207] width 77 height 8
click at [160, 209] on input "All of these are correct" at bounding box center [157, 206] width 6 height 6
radio input "true"
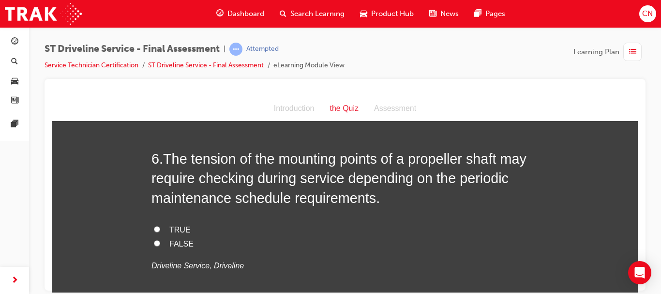
scroll to position [1110, 0]
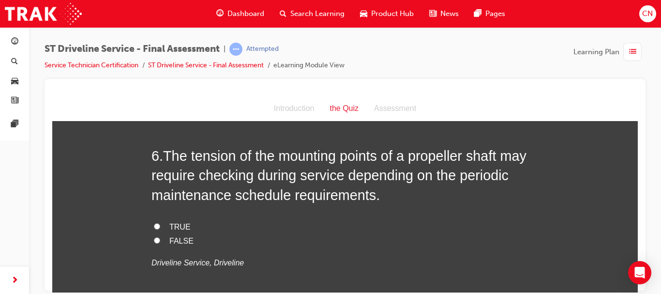
click at [263, 232] on label "TRUE" at bounding box center [344, 227] width 387 height 14
click at [160, 229] on input "TRUE" at bounding box center [157, 226] width 6 height 6
radio input "true"
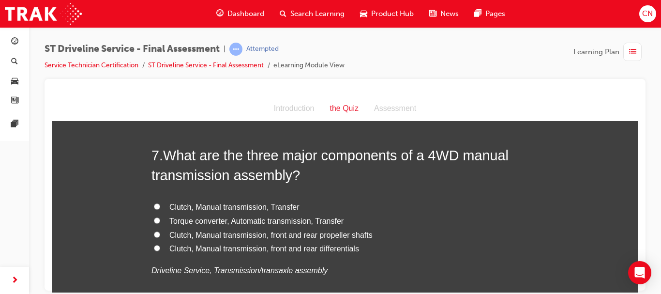
scroll to position [1331, 0]
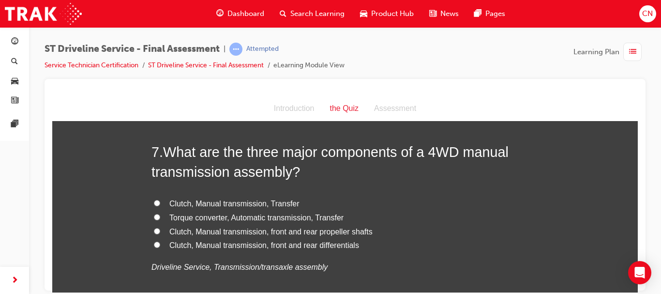
click at [420, 234] on label "Clutch, Manual transmission, front and rear propeller shafts" at bounding box center [344, 231] width 387 height 14
click at [160, 234] on input "Clutch, Manual transmission, front and rear propeller shafts" at bounding box center [157, 230] width 6 height 6
radio input "true"
click at [263, 199] on span "Clutch, Manual transmission, Transfer" at bounding box center [234, 203] width 130 height 8
click at [160, 199] on input "Clutch, Manual transmission, Transfer" at bounding box center [157, 202] width 6 height 6
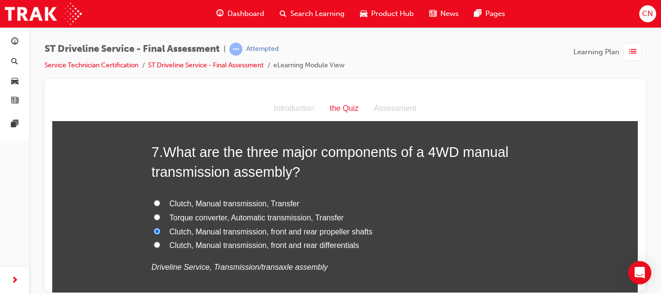
radio input "true"
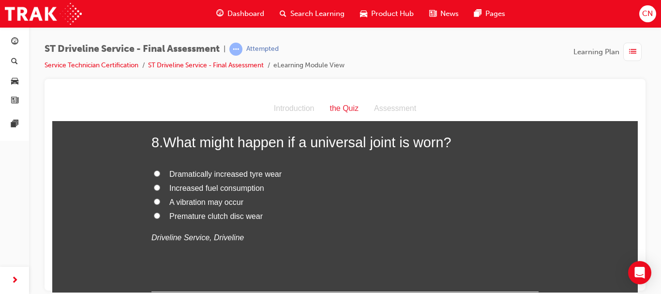
scroll to position [1566, 0]
click at [228, 203] on span "A vibration may occur" at bounding box center [206, 201] width 74 height 8
click at [160, 203] on input "A vibration may occur" at bounding box center [157, 200] width 6 height 6
radio input "true"
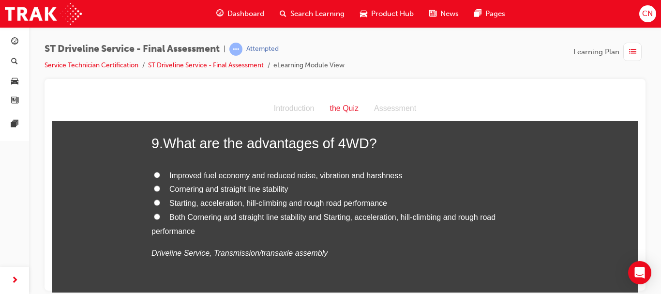
scroll to position [1770, 0]
click at [294, 249] on em "Driveline Service, Transmission/transaxle assembly" at bounding box center [239, 253] width 176 height 8
click at [231, 220] on span "Both Cornering and straight line stability and Starting, acceleration, hill-cli…" at bounding box center [323, 224] width 344 height 22
click at [160, 220] on input "Both Cornering and straight line stability and Starting, acceleration, hill-cli…" at bounding box center [157, 216] width 6 height 6
radio input "true"
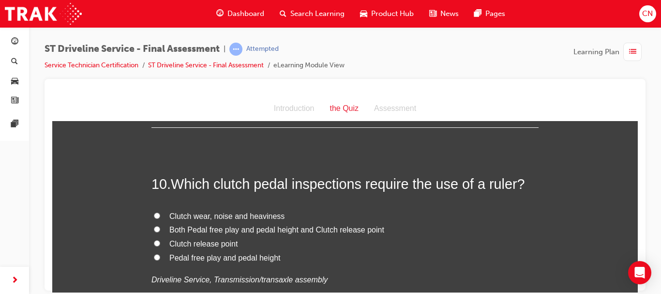
scroll to position [1956, 0]
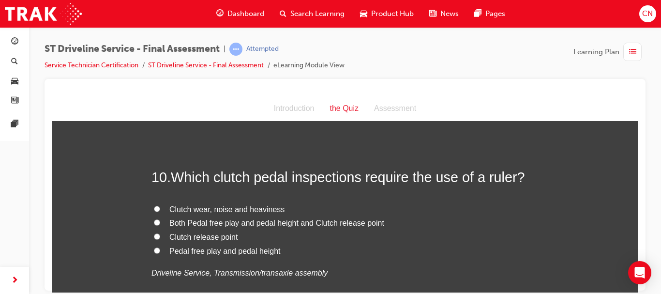
click at [368, 231] on label "Clutch release point" at bounding box center [344, 237] width 387 height 14
click at [160, 233] on input "Clutch release point" at bounding box center [157, 236] width 6 height 6
radio input "true"
click at [261, 249] on span "Pedal free play and pedal height" at bounding box center [224, 250] width 111 height 8
click at [160, 249] on input "Pedal free play and pedal height" at bounding box center [157, 250] width 6 height 6
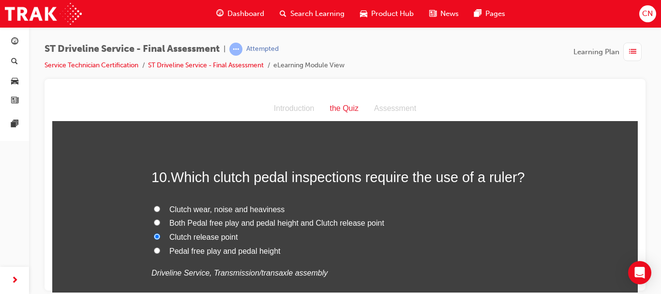
radio input "true"
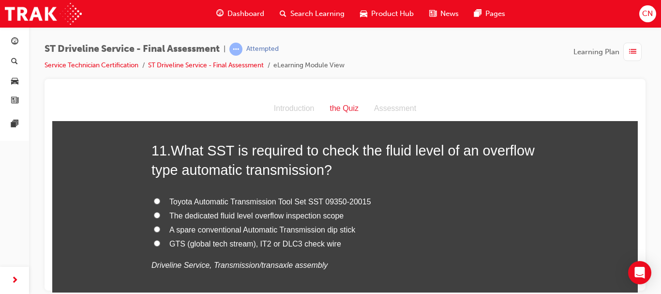
scroll to position [2190, 0]
click at [378, 258] on p "Driveline Service, Transmission/transaxle assembly" at bounding box center [344, 264] width 387 height 14
click at [307, 241] on span "GTS (global tech stream), IT2 or DLC3 check wire" at bounding box center [255, 243] width 172 height 8
click at [160, 241] on input "GTS (global tech stream), IT2 or DLC3 check wire" at bounding box center [157, 242] width 6 height 6
radio input "true"
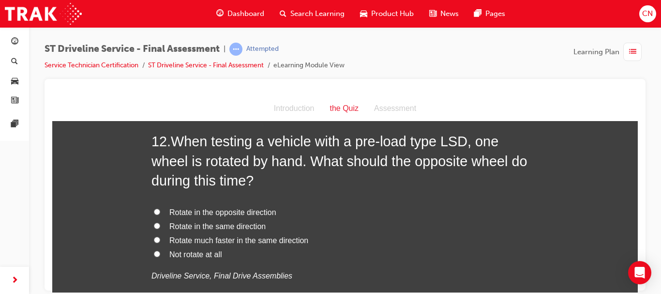
scroll to position [2421, 0]
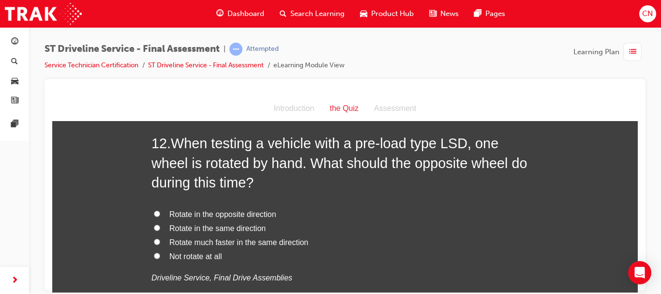
click at [243, 227] on span "Rotate in the same direction" at bounding box center [217, 228] width 96 height 8
click at [160, 227] on input "Rotate in the same direction" at bounding box center [157, 227] width 6 height 6
radio input "true"
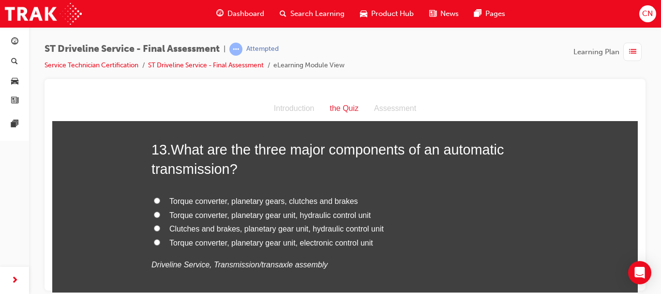
scroll to position [2660, 0]
click at [465, 234] on label "Clutches and brakes, planetary gear unit, hydraulic control unit" at bounding box center [344, 228] width 387 height 14
click at [160, 230] on input "Clutches and brakes, planetary gear unit, hydraulic control unit" at bounding box center [157, 227] width 6 height 6
radio input "true"
click at [240, 218] on span "Torque converter, planetary gear unit, hydraulic control unit" at bounding box center [269, 214] width 201 height 8
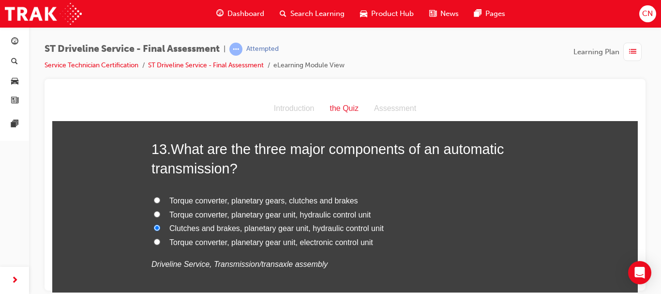
click at [160, 217] on input "Torque converter, planetary gear unit, hydraulic control unit" at bounding box center [157, 213] width 6 height 6
radio input "true"
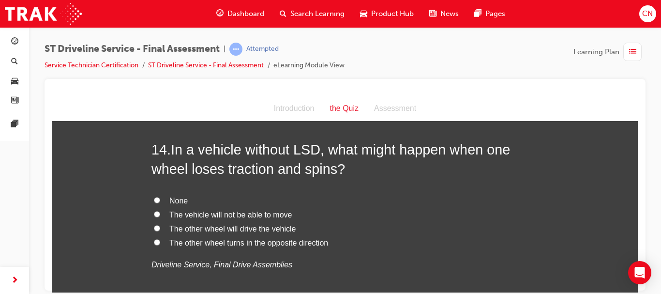
scroll to position [2889, 0]
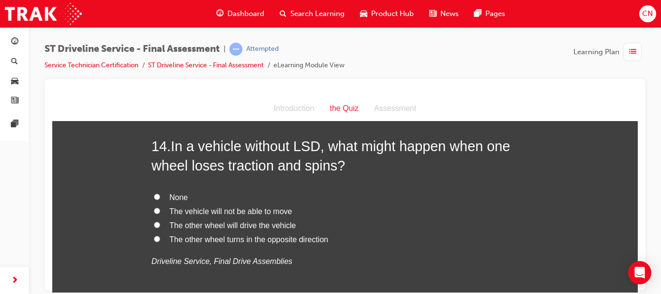
click at [247, 209] on span "The vehicle will not be able to move" at bounding box center [230, 211] width 122 height 8
click at [160, 209] on input "The vehicle will not be able to move" at bounding box center [157, 210] width 6 height 6
radio input "true"
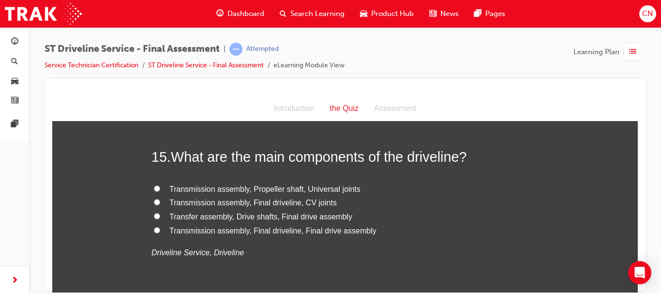
scroll to position [3103, 0]
click at [323, 181] on label "Transmission assembly, Propeller shaft, Universal joints" at bounding box center [344, 188] width 387 height 14
click at [160, 184] on input "Transmission assembly, Propeller shaft, Universal joints" at bounding box center [157, 187] width 6 height 6
radio input "true"
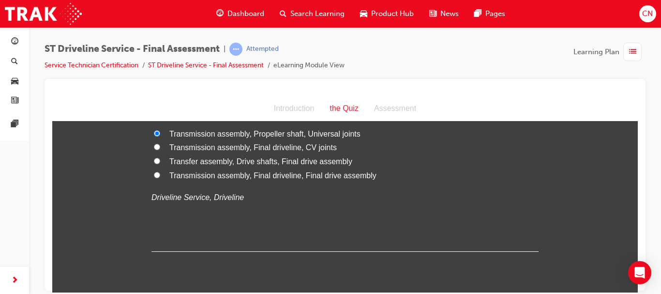
scroll to position [3191, 0]
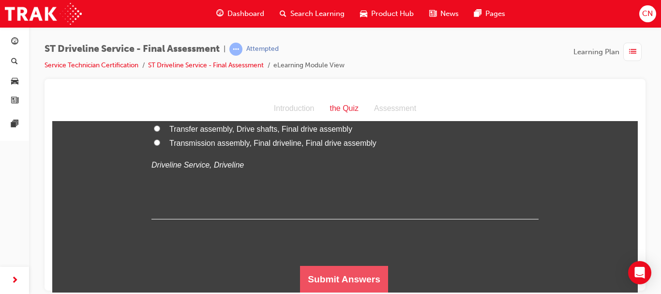
click at [359, 280] on button "Submit Answers" at bounding box center [344, 278] width 88 height 27
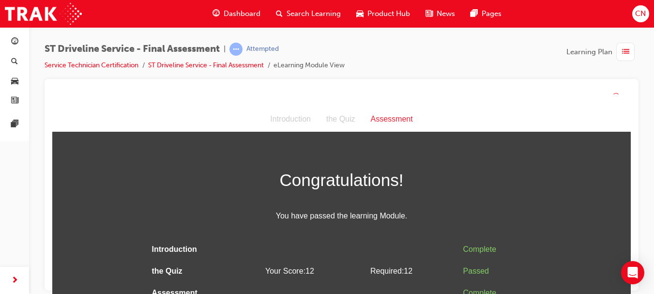
scroll to position [0, 0]
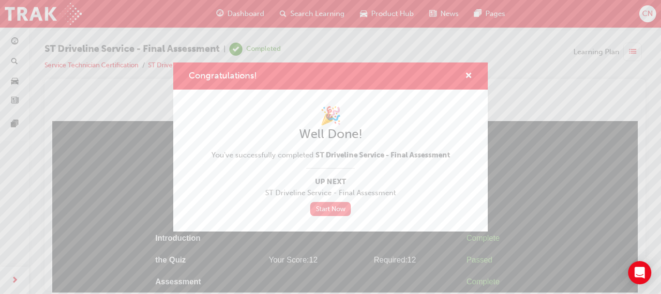
click at [337, 211] on link "Start Now" at bounding box center [330, 209] width 41 height 14
click at [470, 75] on span "cross-icon" at bounding box center [468, 76] width 7 height 9
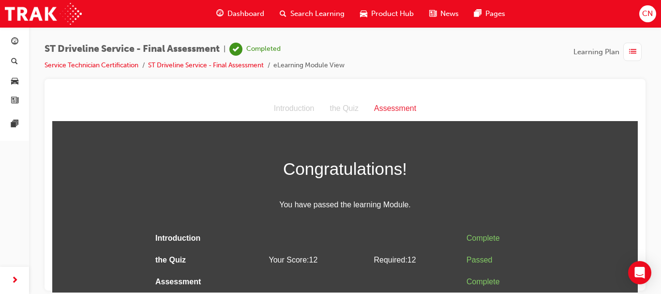
click at [242, 11] on span "Dashboard" at bounding box center [245, 13] width 37 height 11
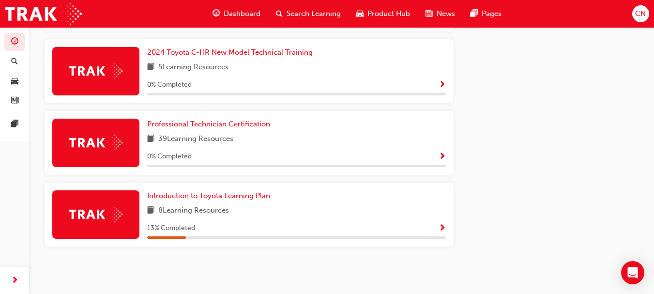
scroll to position [614, 0]
click at [235, 198] on span "Introduction to Toyota Learning Plan" at bounding box center [208, 195] width 123 height 9
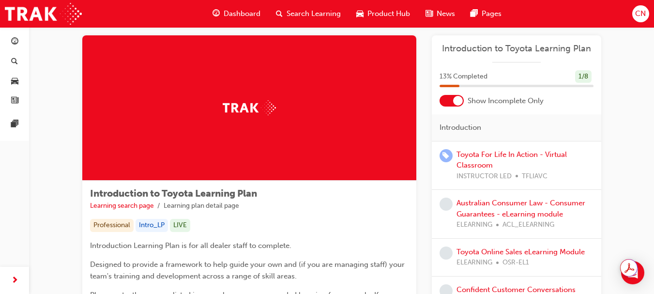
scroll to position [14, 0]
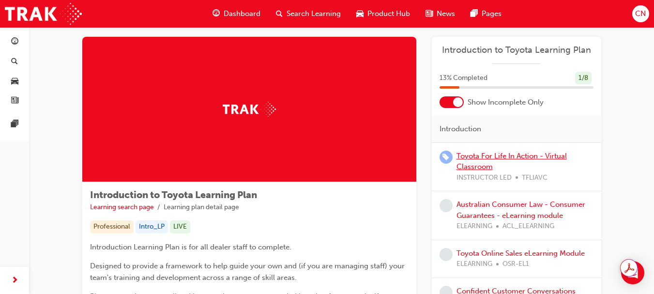
click at [498, 153] on link "Toyota For Life In Action - Virtual Classroom" at bounding box center [511, 161] width 110 height 20
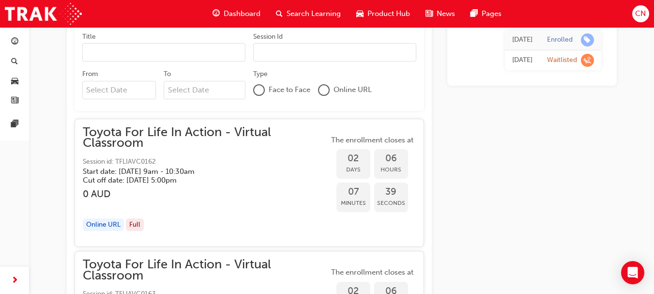
scroll to position [648, 0]
click at [159, 130] on span "Toyota For Life In Action - Virtual Classroom" at bounding box center [206, 138] width 246 height 22
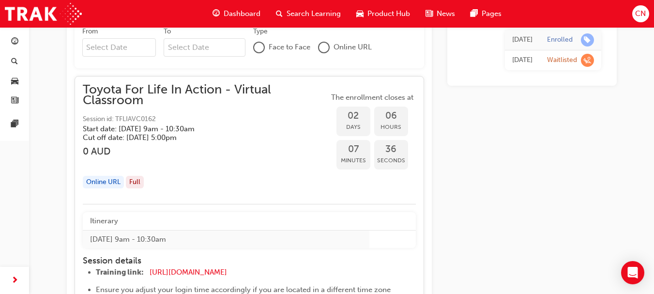
scroll to position [692, 0]
click at [104, 180] on div "Online URL" at bounding box center [103, 181] width 41 height 13
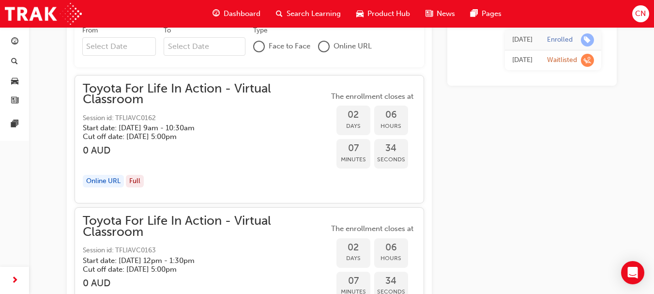
click at [104, 180] on div "Online URL" at bounding box center [103, 181] width 41 height 13
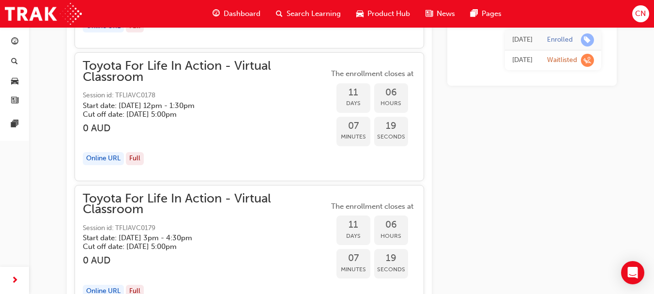
scroll to position [0, 0]
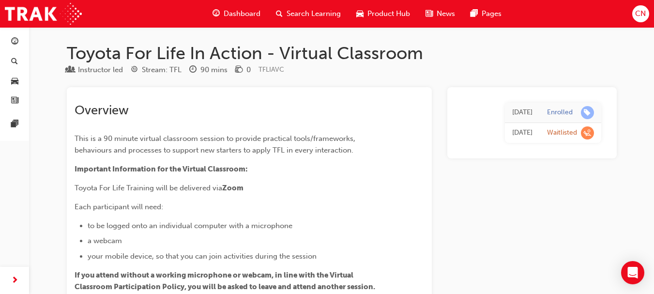
click at [247, 14] on span "Dashboard" at bounding box center [242, 13] width 37 height 11
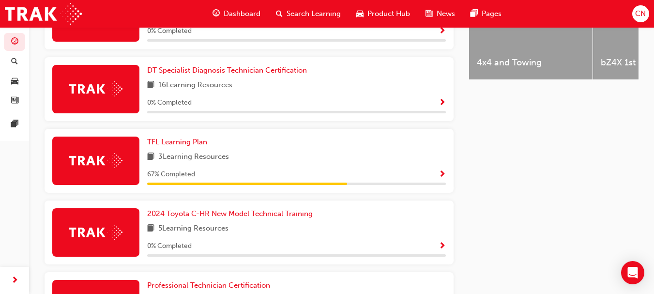
scroll to position [486, 0]
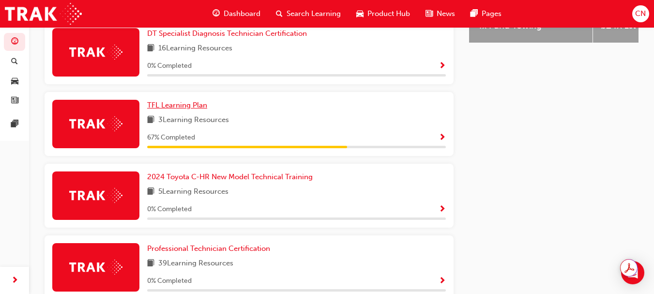
click at [185, 109] on span "TFL Learning Plan" at bounding box center [177, 105] width 60 height 9
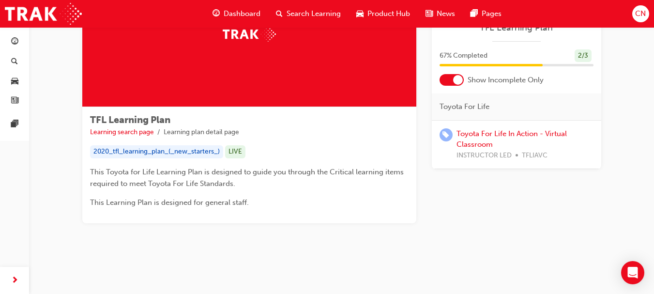
scroll to position [70, 0]
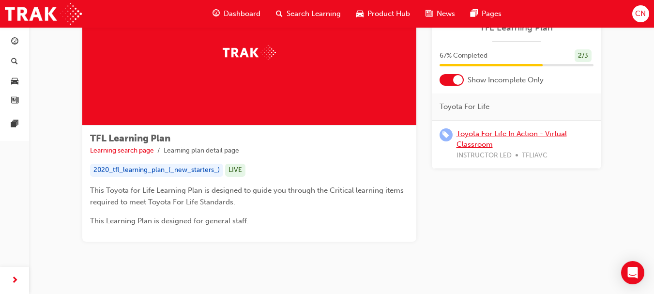
click at [475, 141] on link "Toyota For Life In Action - Virtual Classroom" at bounding box center [511, 139] width 110 height 20
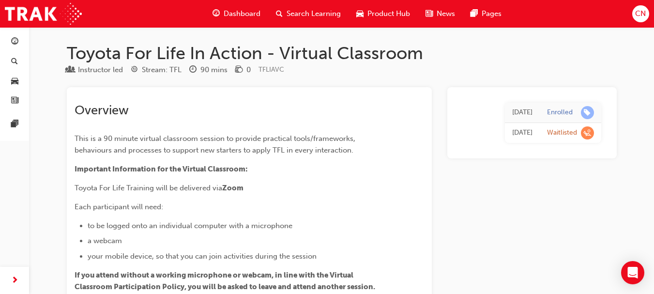
click at [249, 14] on span "Dashboard" at bounding box center [242, 13] width 37 height 11
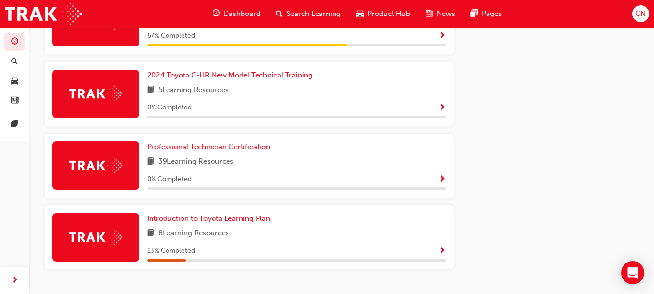
scroll to position [590, 0]
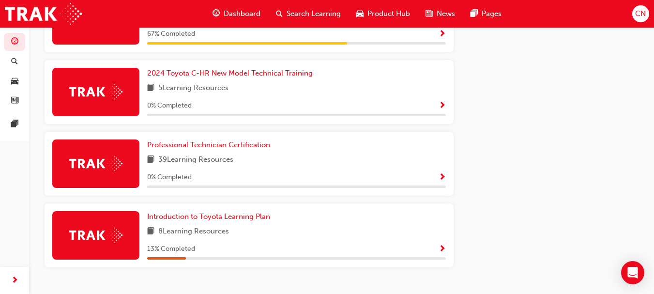
click at [247, 149] on span "Professional Technician Certification" at bounding box center [208, 144] width 123 height 9
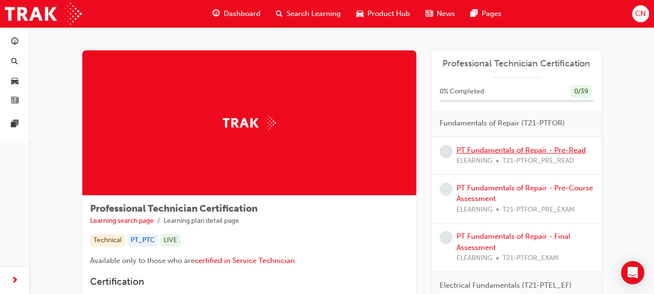
click at [521, 149] on link "PT Fundamentals of Repair - Pre-Read" at bounding box center [520, 150] width 129 height 9
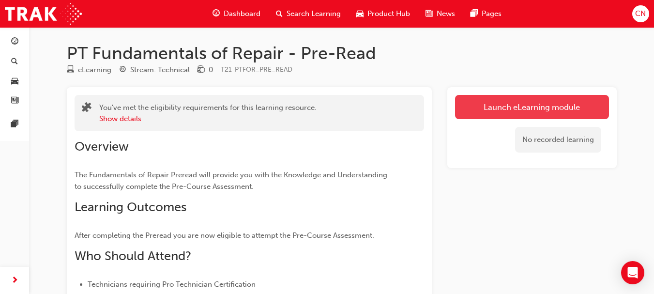
click at [514, 109] on link "Launch eLearning module" at bounding box center [532, 107] width 154 height 24
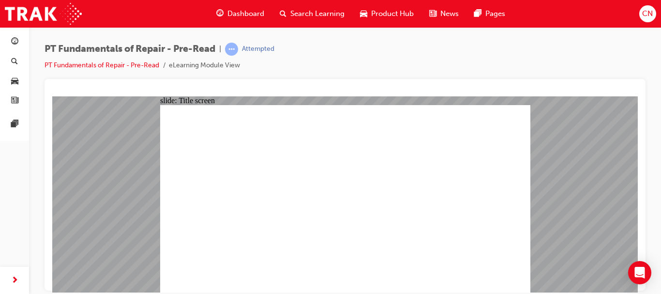
drag, startPoint x: 649, startPoint y: 98, endPoint x: 650, endPoint y: 107, distance: 9.7
click at [650, 107] on div "PT Fundamentals of Repair - Pre-Read | Attempted PT Fundamentals of Repair - Pr…" at bounding box center [345, 148] width 632 height 242
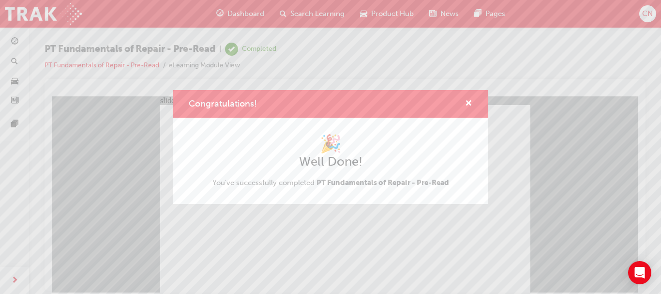
click at [215, 250] on div "Congratulations! 🎉 Well Done! You've successfully completed PT Fundamentals of …" at bounding box center [330, 147] width 661 height 294
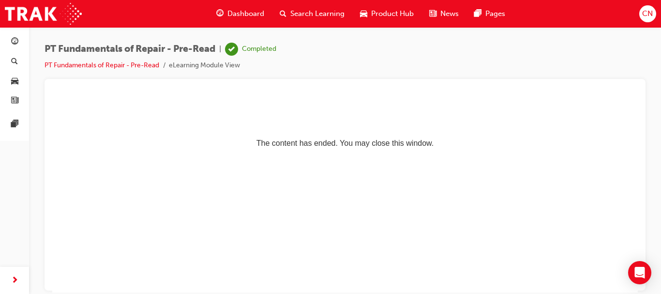
click at [643, 9] on span "CN" at bounding box center [647, 13] width 11 height 11
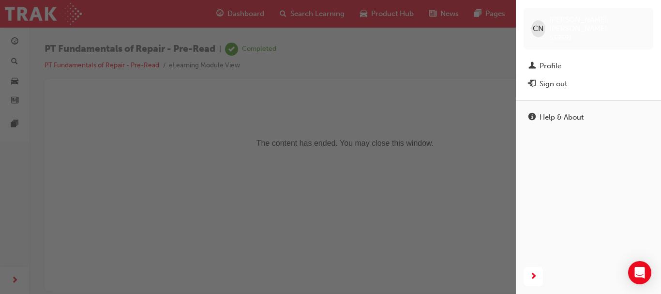
click at [457, 62] on div "button" at bounding box center [258, 147] width 516 height 294
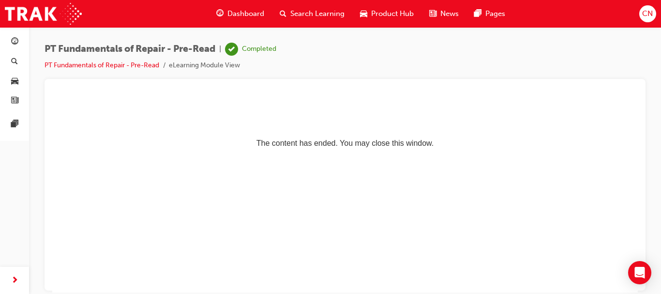
click at [245, 16] on span "Dashboard" at bounding box center [245, 13] width 37 height 11
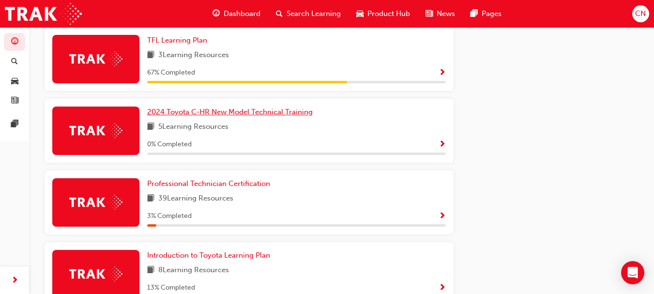
scroll to position [559, 0]
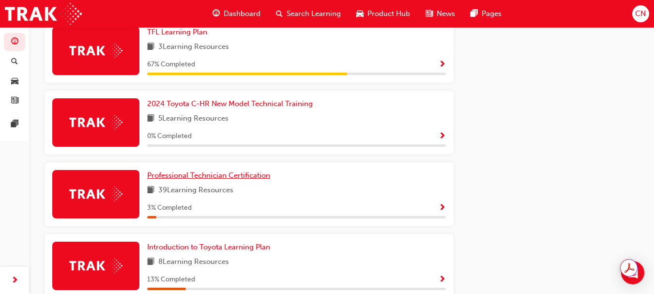
click at [255, 178] on span "Professional Technician Certification" at bounding box center [208, 175] width 123 height 9
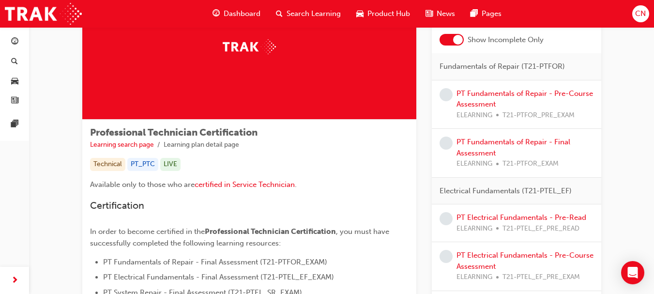
scroll to position [62, 0]
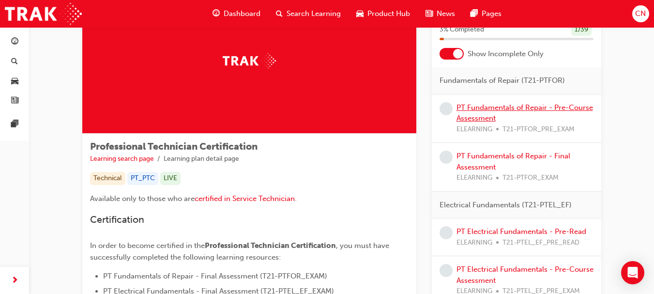
click at [470, 118] on link "PT Fundamentals of Repair - Pre-Course Assessment" at bounding box center [524, 113] width 136 height 20
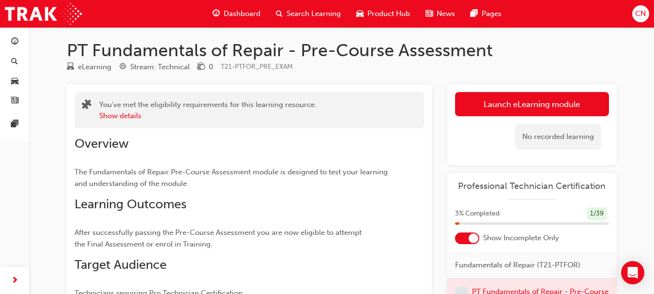
scroll to position [2, 0]
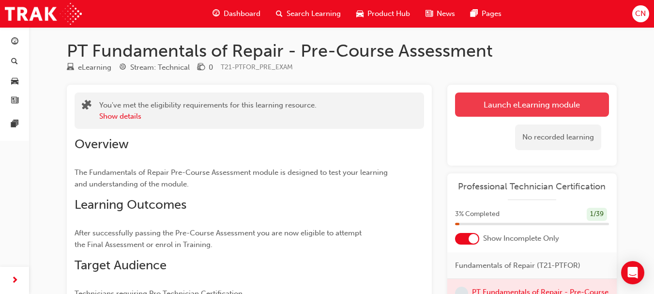
click at [579, 110] on link "Launch eLearning module" at bounding box center [532, 104] width 154 height 24
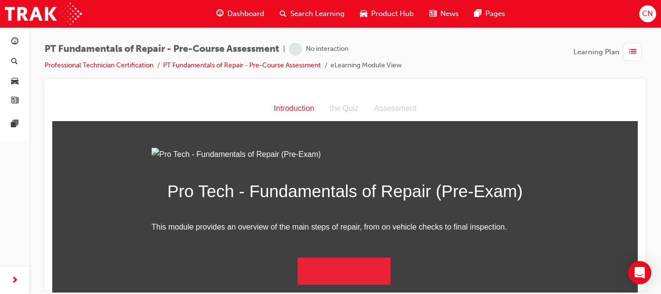
scroll to position [99, 0]
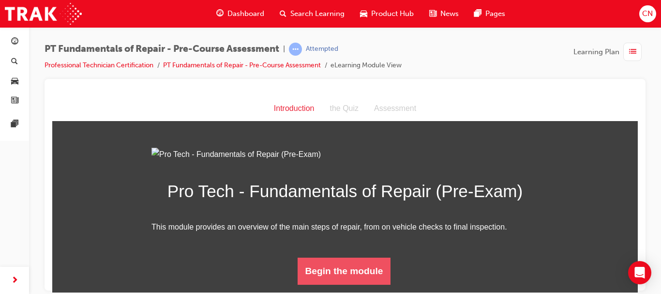
click at [352, 274] on button "Begin the module" at bounding box center [344, 270] width 93 height 27
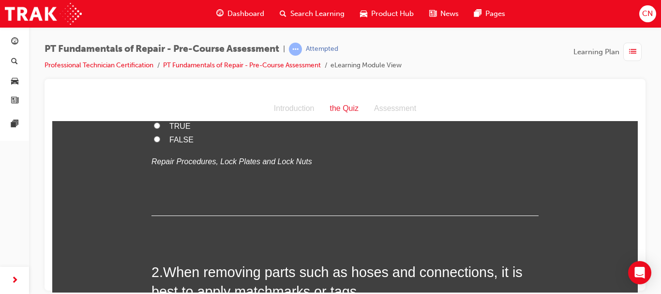
scroll to position [0, 0]
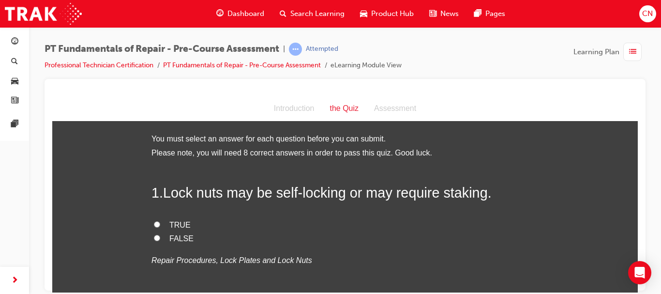
click at [172, 226] on span "TRUE" at bounding box center [179, 224] width 21 height 8
click at [160, 226] on input "TRUE" at bounding box center [157, 224] width 6 height 6
radio input "true"
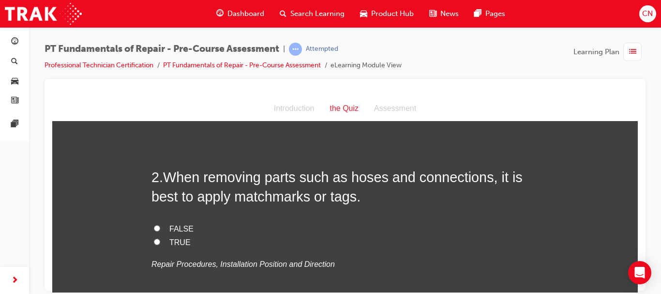
scroll to position [194, 0]
click at [169, 243] on span "TRUE" at bounding box center [179, 241] width 21 height 8
click at [160, 243] on input "TRUE" at bounding box center [157, 240] width 6 height 6
radio input "true"
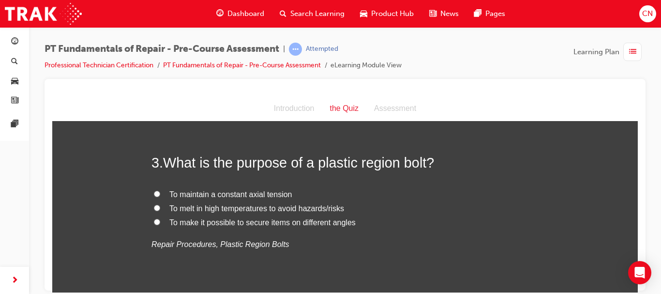
scroll to position [405, 0]
click at [257, 196] on span "To maintain a constant axial tension" at bounding box center [230, 194] width 122 height 8
click at [160, 196] on input "To maintain a constant axial tension" at bounding box center [157, 194] width 6 height 6
radio input "true"
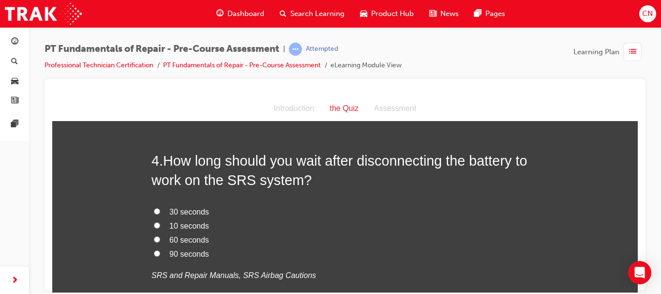
scroll to position [600, 0]
click at [194, 249] on span "90 seconds" at bounding box center [189, 252] width 40 height 8
click at [160, 249] on input "90 seconds" at bounding box center [157, 252] width 6 height 6
radio input "true"
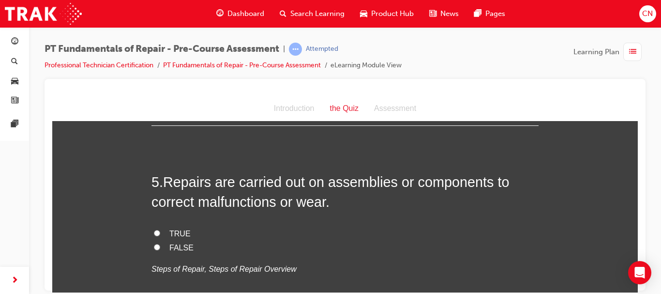
scroll to position [803, 0]
click at [164, 235] on label "TRUE" at bounding box center [344, 234] width 387 height 14
click at [160, 235] on input "TRUE" at bounding box center [157, 233] width 6 height 6
radio input "true"
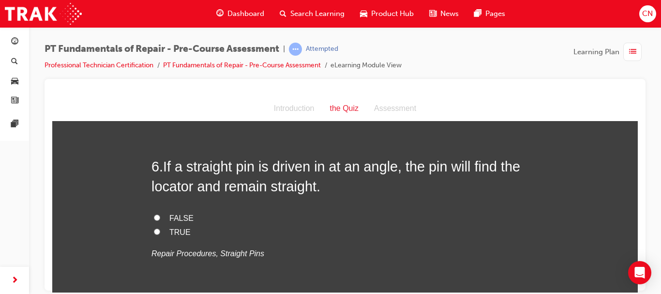
scroll to position [1017, 0]
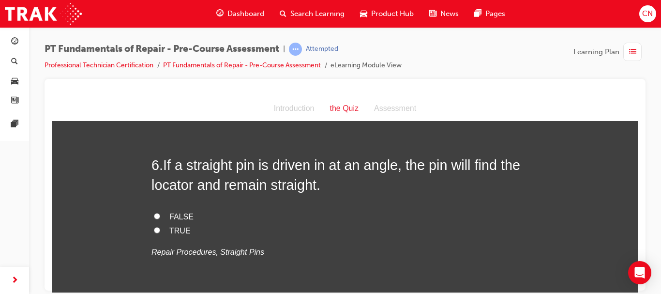
click at [284, 229] on label "TRUE" at bounding box center [344, 231] width 387 height 14
click at [160, 229] on input "TRUE" at bounding box center [157, 229] width 6 height 6
radio input "true"
click at [169, 218] on span "FALSE" at bounding box center [181, 216] width 24 height 8
click at [160, 218] on input "FALSE" at bounding box center [157, 215] width 6 height 6
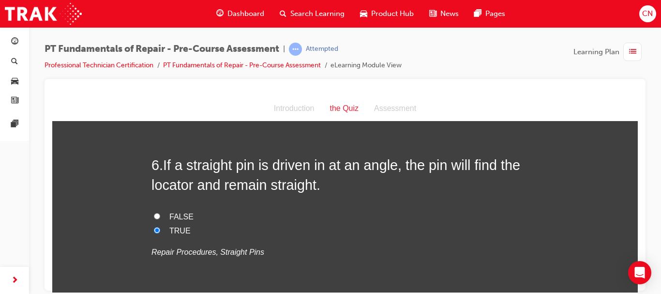
radio input "true"
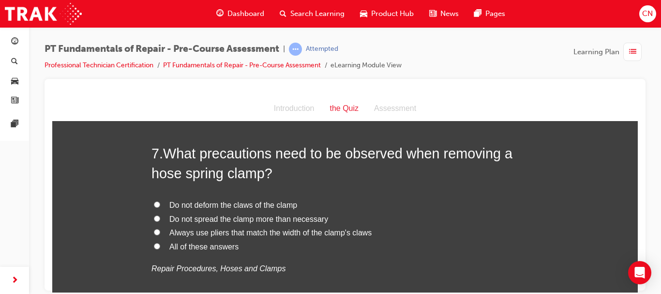
scroll to position [1228, 0]
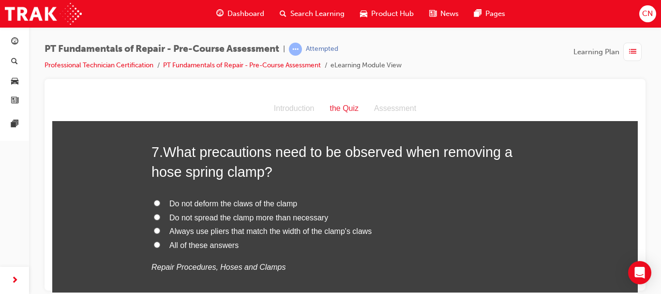
click at [206, 243] on span "All of these answers" at bounding box center [203, 244] width 69 height 8
click at [160, 243] on input "All of these answers" at bounding box center [157, 244] width 6 height 6
radio input "true"
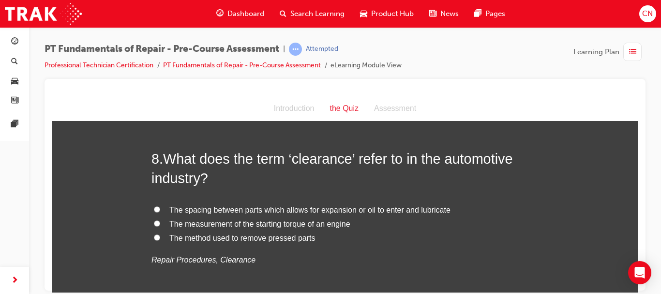
scroll to position [1447, 0]
click at [402, 205] on span "The spacing between parts which allows for expansion or oil to enter and lubric…" at bounding box center [309, 209] width 281 height 8
click at [160, 205] on input "The spacing between parts which allows for expansion or oil to enter and lubric…" at bounding box center [157, 208] width 6 height 6
radio input "true"
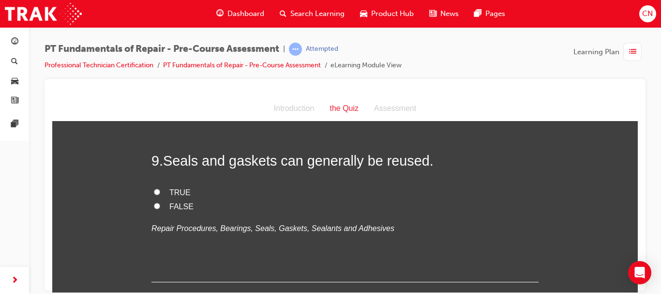
scroll to position [1656, 0]
click at [182, 204] on span "FALSE" at bounding box center [181, 206] width 24 height 8
click at [160, 204] on input "FALSE" at bounding box center [157, 206] width 6 height 6
radio input "true"
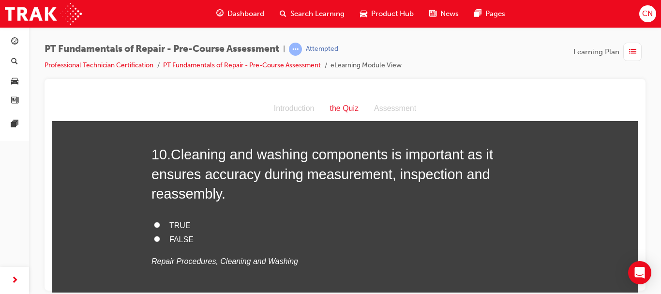
scroll to position [1840, 0]
click at [169, 222] on span "TRUE" at bounding box center [179, 224] width 21 height 8
click at [160, 222] on input "TRUE" at bounding box center [157, 224] width 6 height 6
radio input "true"
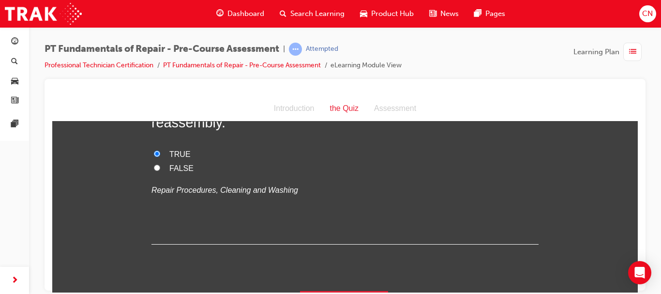
scroll to position [1936, 0]
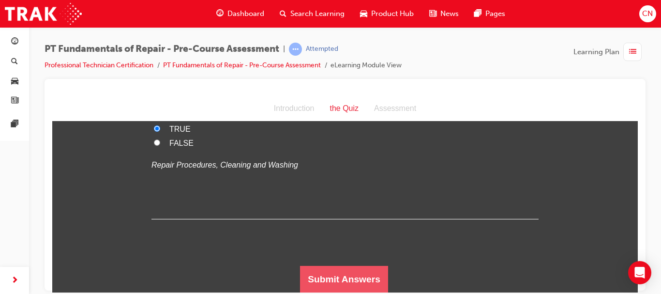
click at [330, 281] on button "Submit Answers" at bounding box center [344, 278] width 88 height 27
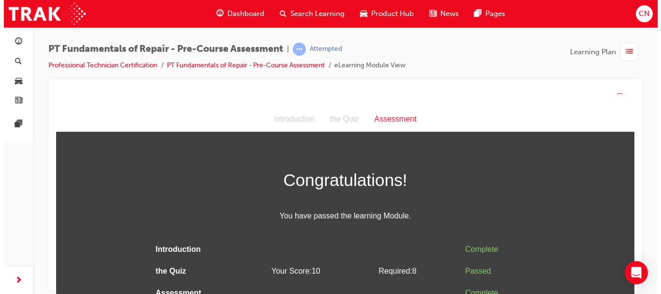
scroll to position [0, 0]
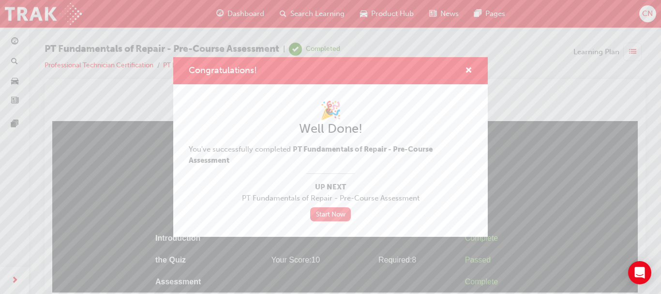
click at [333, 216] on link "Start Now" at bounding box center [330, 214] width 41 height 14
click at [468, 69] on span "cross-icon" at bounding box center [468, 71] width 7 height 9
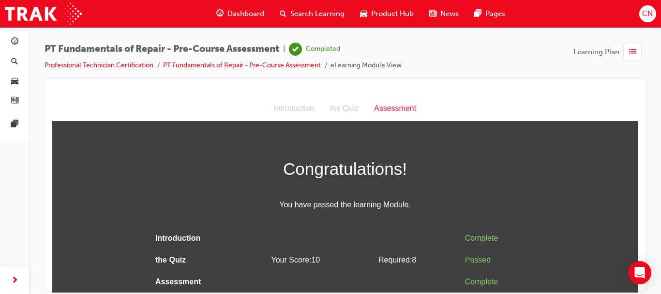
click at [632, 54] on span "list-icon" at bounding box center [632, 52] width 7 height 12
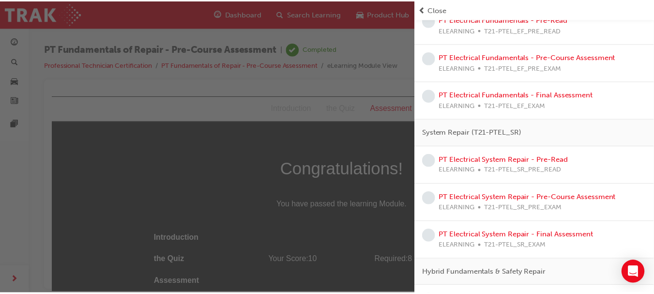
scroll to position [0, 0]
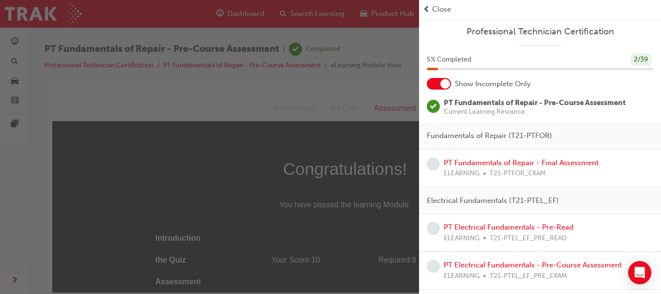
click at [334, 99] on div "button" at bounding box center [209, 147] width 419 height 294
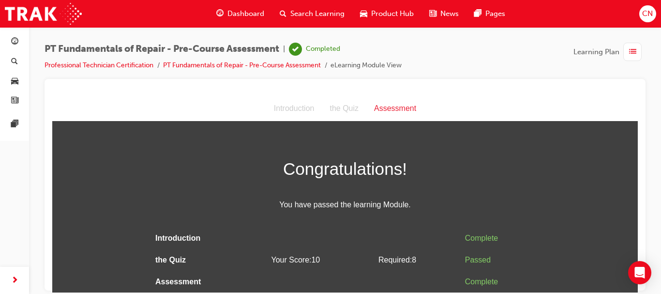
click at [241, 17] on span "Dashboard" at bounding box center [245, 13] width 37 height 11
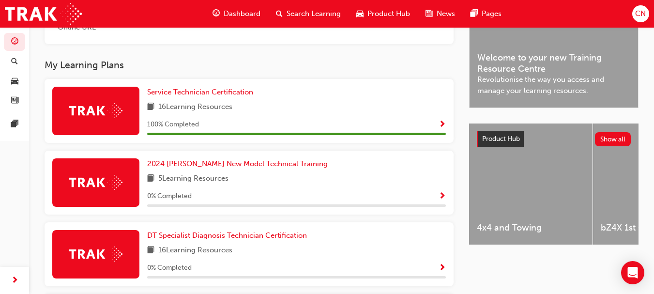
scroll to position [285, 0]
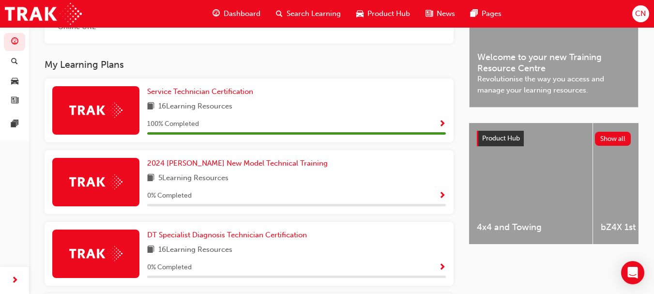
click at [270, 50] on div "Upcoming Sessions Online URL Toyota For Life In Action - Virtual Classroom Star…" at bounding box center [257, 277] width 424 height 633
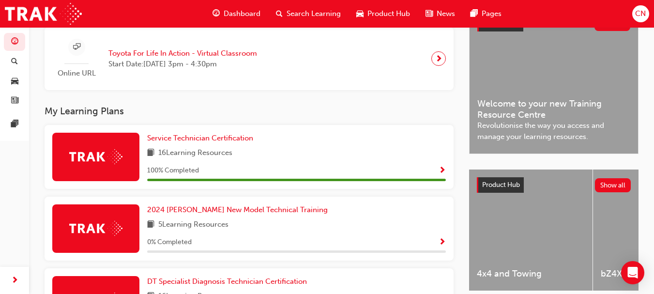
scroll to position [238, 0]
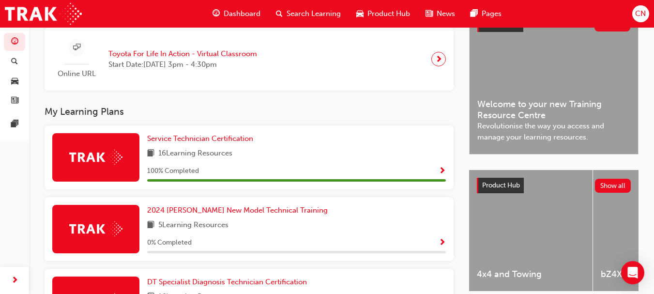
click at [640, 18] on span "CN" at bounding box center [640, 13] width 11 height 11
